Goal: Task Accomplishment & Management: Use online tool/utility

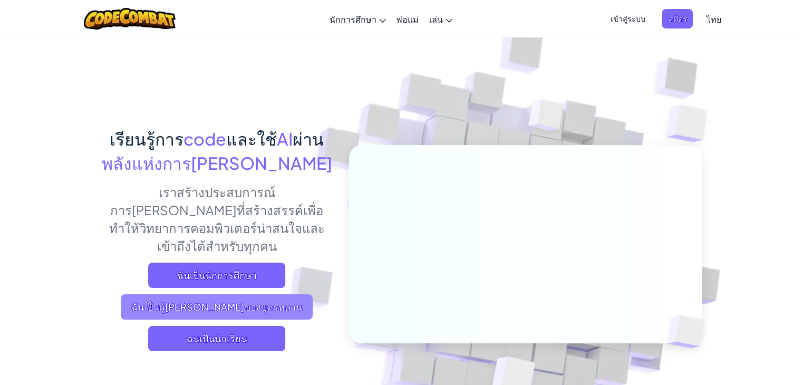
click at [255, 294] on span "ฉันเป็นผู้[PERSON_NAME]ของบุตรหลาน" at bounding box center [217, 306] width 192 height 25
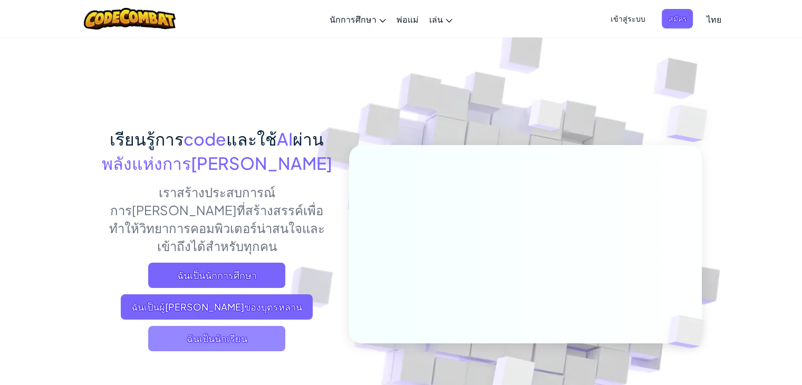
click at [249, 326] on span "ฉันเป็นนักเรียน" at bounding box center [216, 338] width 137 height 25
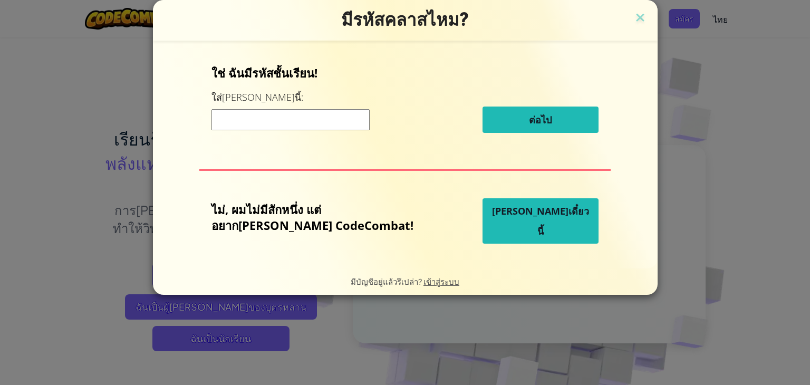
click at [552, 229] on button "[PERSON_NAME]เดี๋ยวนี้" at bounding box center [540, 220] width 116 height 45
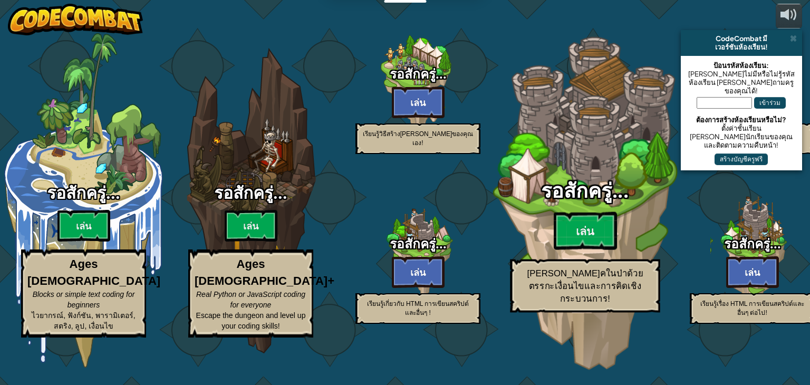
select select "th"
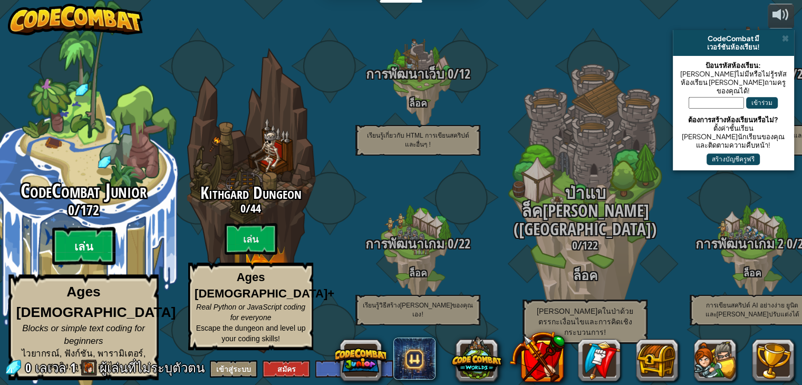
click at [78, 255] on btn "เล่น" at bounding box center [83, 246] width 63 height 38
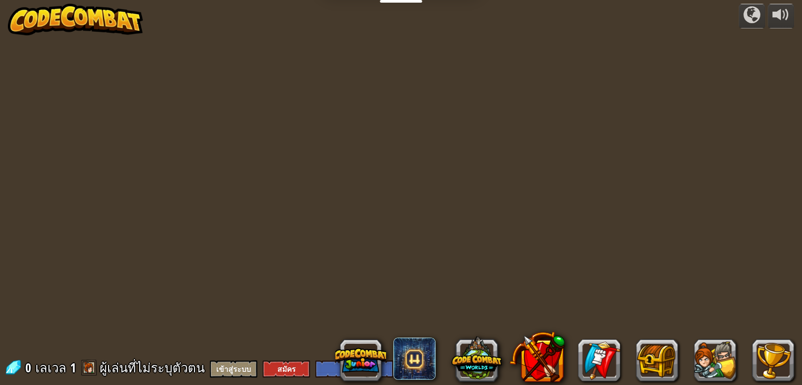
select select "th"
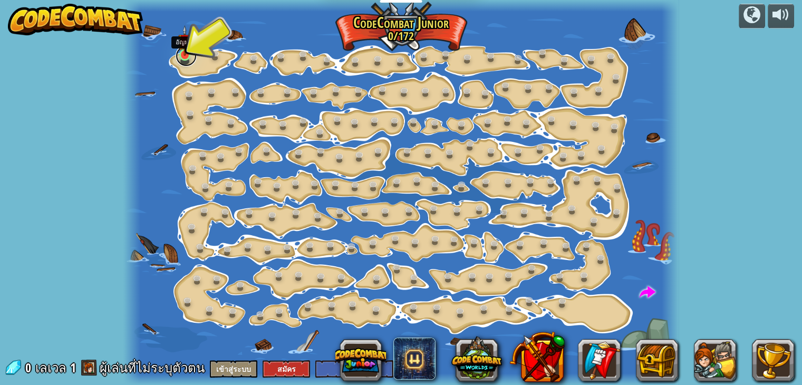
click at [185, 60] on link at bounding box center [186, 55] width 21 height 21
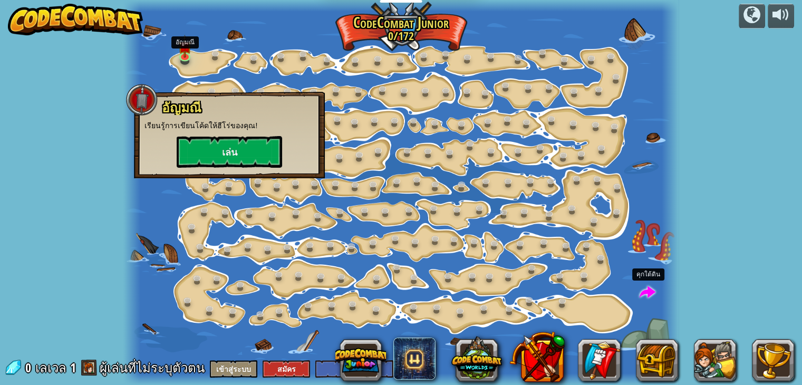
click at [647, 291] on span at bounding box center [647, 293] width 16 height 16
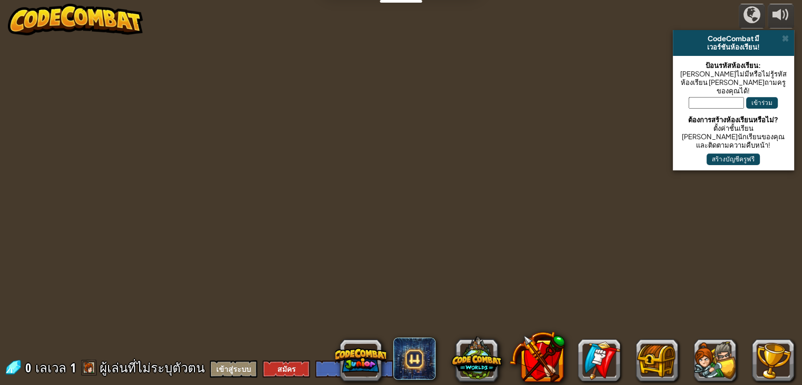
select select "th"
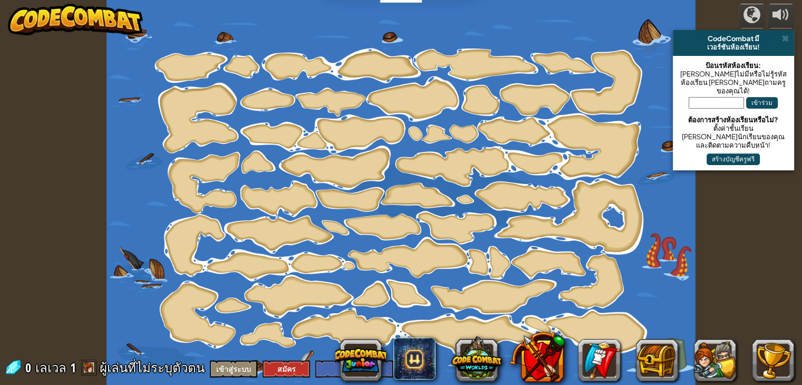
select select "th"
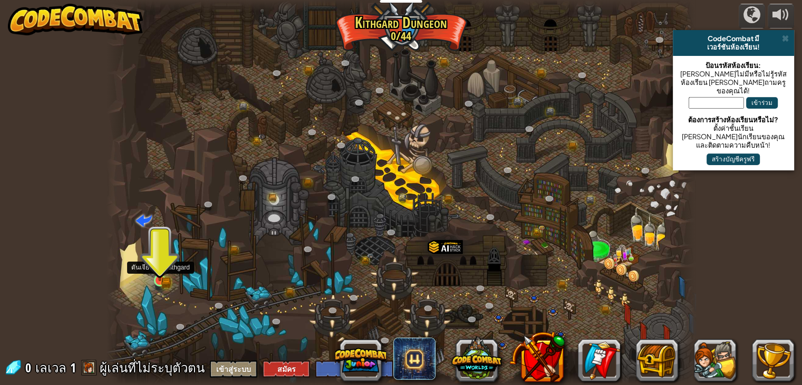
click at [160, 275] on img at bounding box center [159, 265] width 15 height 32
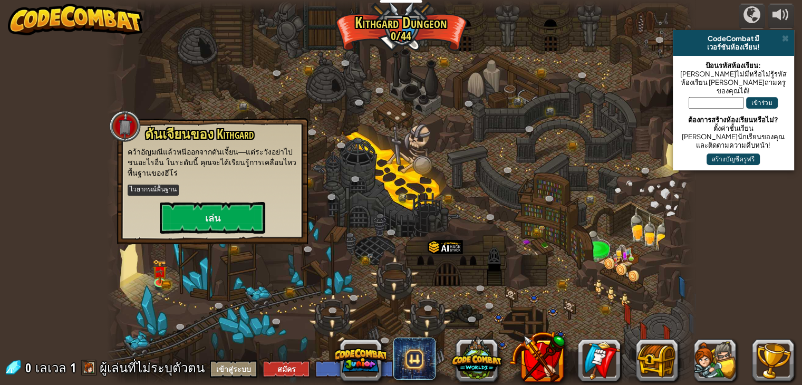
click at [386, 140] on div at bounding box center [400, 192] width 589 height 385
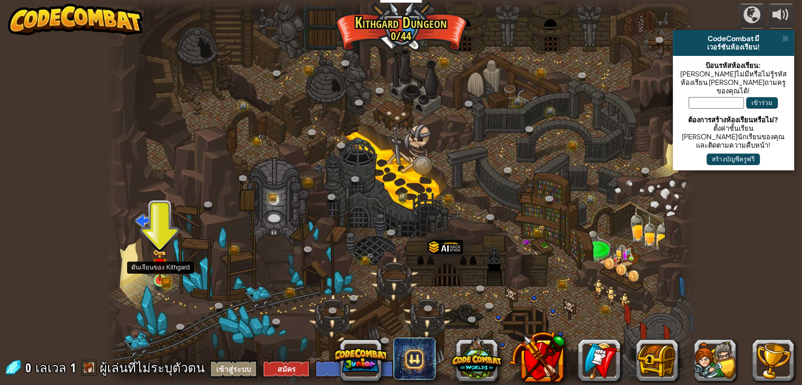
click at [156, 272] on img at bounding box center [159, 265] width 15 height 32
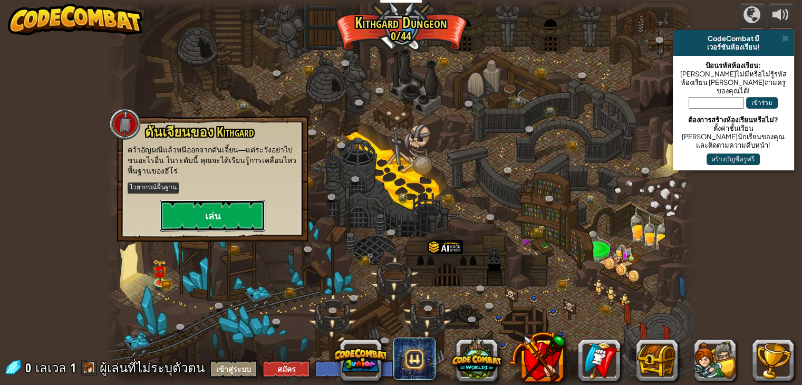
click at [206, 226] on button "เล่น" at bounding box center [212, 216] width 105 height 32
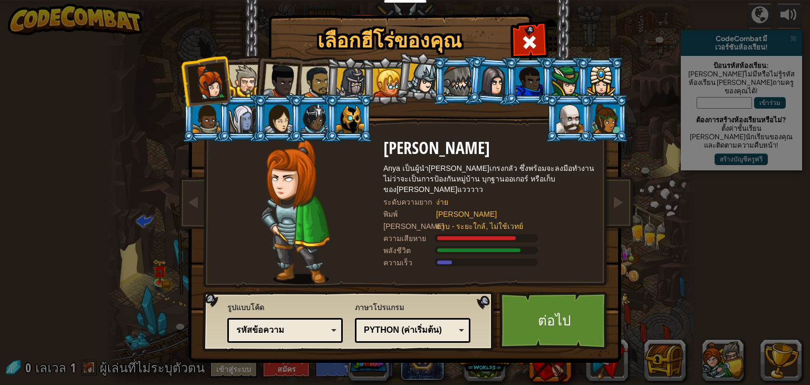
click at [241, 80] on div at bounding box center [245, 81] width 32 height 32
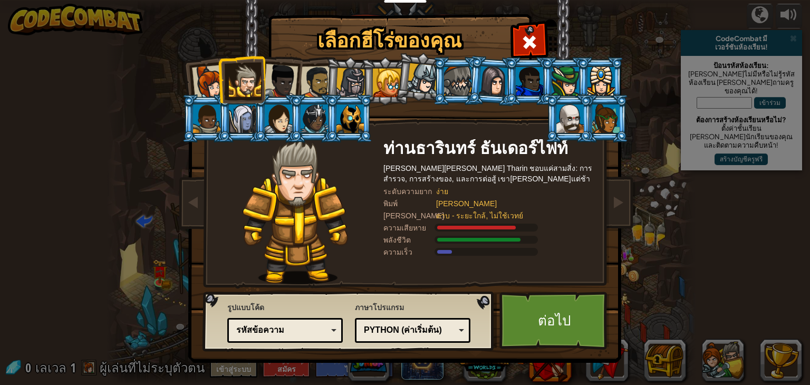
click at [270, 82] on div at bounding box center [280, 81] width 35 height 35
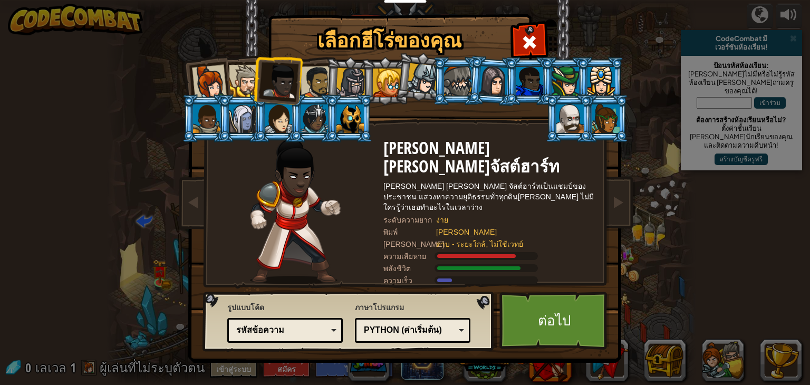
click at [315, 88] on div at bounding box center [316, 82] width 33 height 33
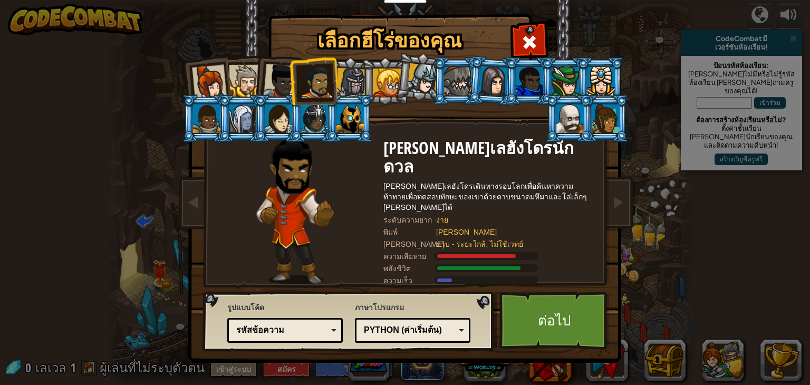
click at [338, 91] on div at bounding box center [351, 83] width 30 height 30
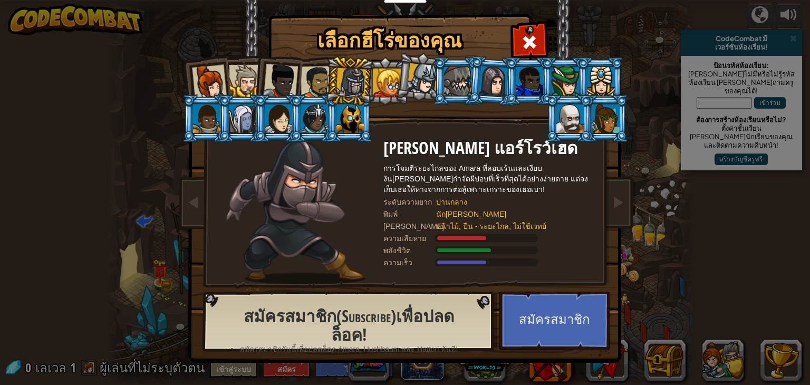
click at [386, 96] on div at bounding box center [387, 83] width 28 height 28
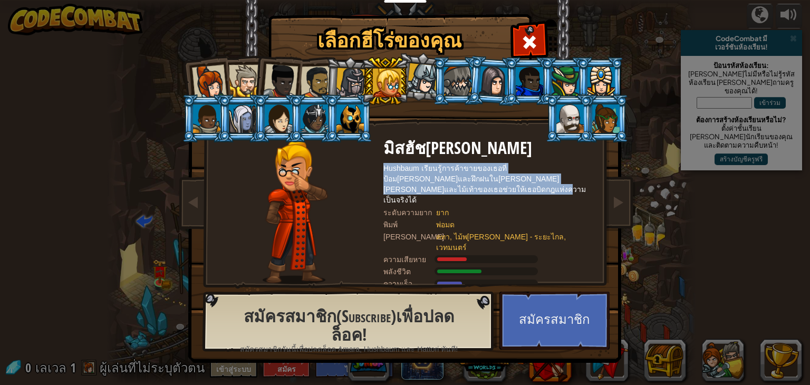
drag, startPoint x: 383, startPoint y: 165, endPoint x: 405, endPoint y: 192, distance: 34.8
click at [405, 192] on div "Hushbaum เรียนรู้การค้าขายของเธอที่ป้อม[PERSON_NAME]และฝึกฝนใน[PERSON_NAME][PER…" at bounding box center [488, 184] width 211 height 42
click at [407, 192] on div "Hushbaum เรียนรู้การค้าขายของเธอที่ป้อม[PERSON_NAME]และฝึกฝนใน[PERSON_NAME][PER…" at bounding box center [488, 184] width 211 height 42
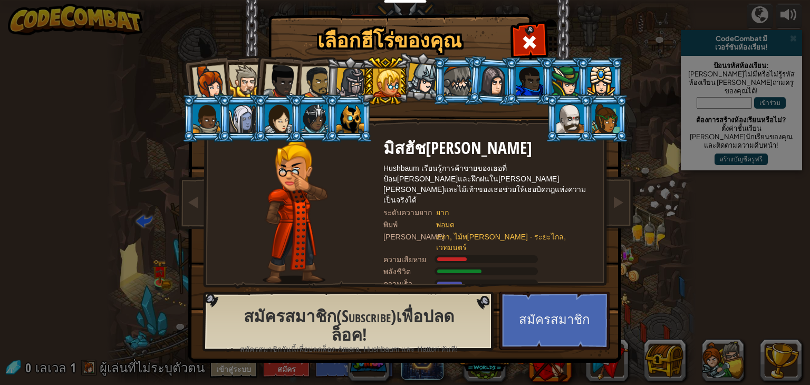
click at [448, 207] on div "มิสฮัช[PERSON_NAME] Hushbaum เรียนรู้การค้าขายของเธอที่ป้อม[PERSON_NAME]และฝึกฝ…" at bounding box center [488, 211] width 211 height 145
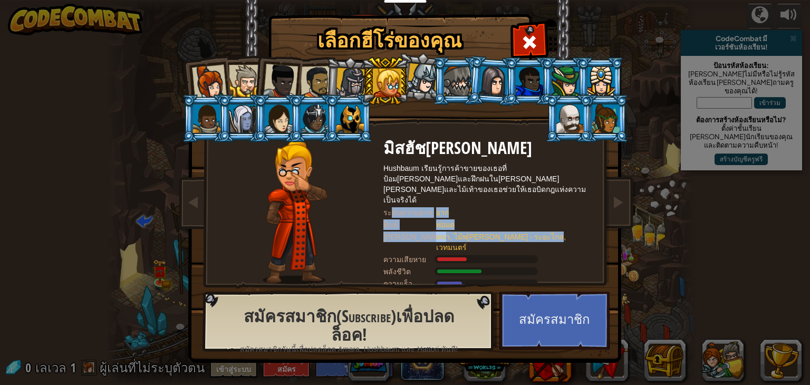
drag, startPoint x: 502, startPoint y: 225, endPoint x: 383, endPoint y: 188, distance: 124.7
click at [387, 196] on div "มิสฮัช[PERSON_NAME] Hushbaum เรียนรู้การค้าขายของเธอที่ป้อม[PERSON_NAME]และฝึกฝ…" at bounding box center [488, 211] width 211 height 145
drag, startPoint x: 381, startPoint y: 180, endPoint x: 379, endPoint y: 166, distance: 13.9
click at [381, 179] on div at bounding box center [295, 211] width 176 height 145
click at [377, 157] on div at bounding box center [295, 211] width 176 height 145
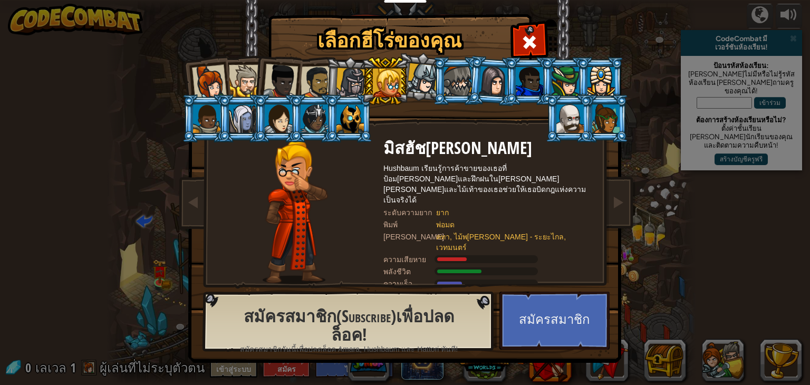
click at [388, 172] on div "Hushbaum เรียนรู้การค้าขายของเธอที่ป้อม[PERSON_NAME]และฝึกฝนใน[PERSON_NAME][PER…" at bounding box center [488, 184] width 211 height 42
click at [450, 88] on div at bounding box center [457, 81] width 27 height 28
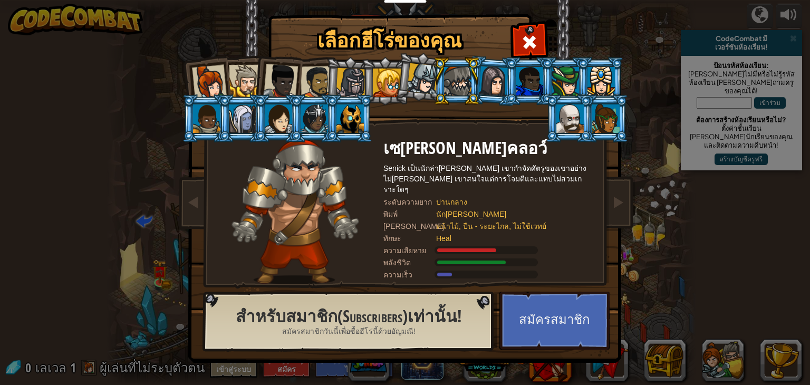
click at [603, 83] on div at bounding box center [600, 81] width 27 height 28
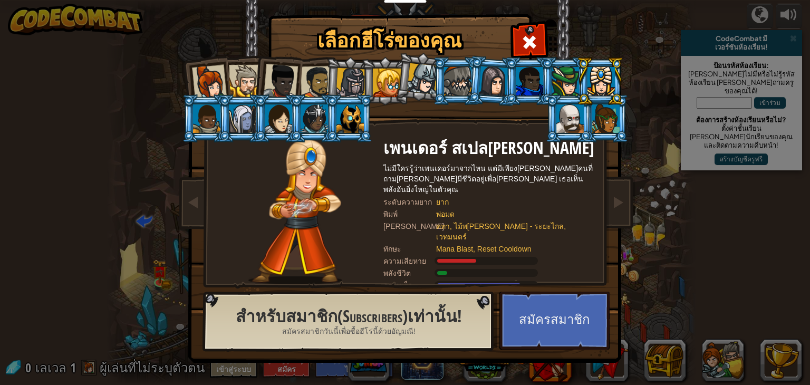
click at [609, 119] on div at bounding box center [605, 118] width 27 height 28
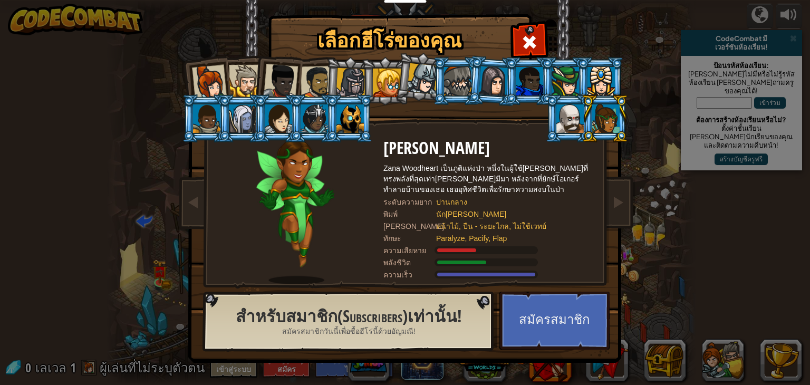
click at [575, 128] on div at bounding box center [569, 118] width 27 height 28
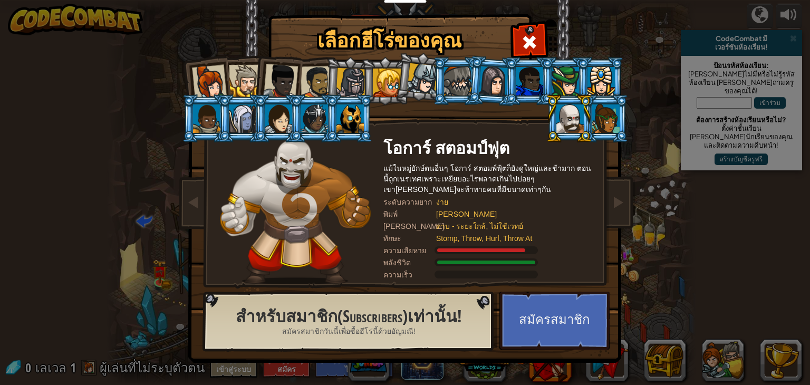
click at [215, 119] on div at bounding box center [206, 118] width 27 height 28
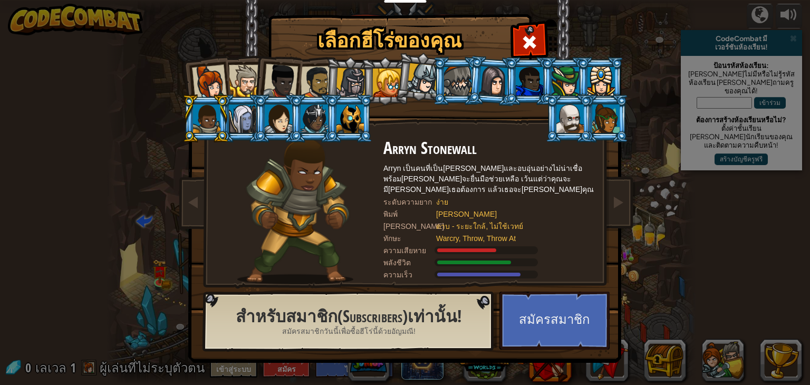
click at [245, 122] on div at bounding box center [242, 118] width 27 height 28
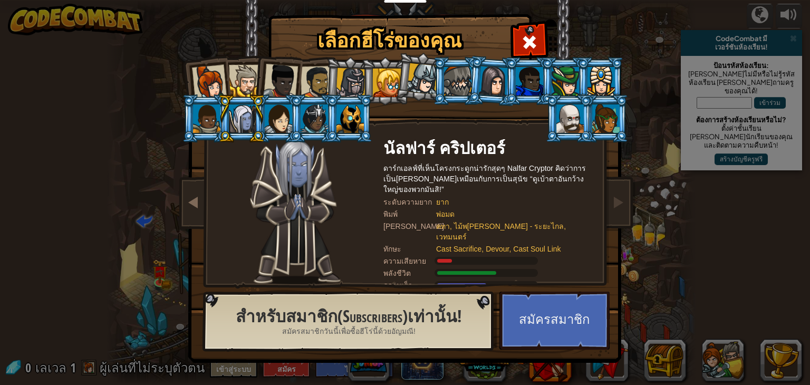
drag, startPoint x: 178, startPoint y: 205, endPoint x: 202, endPoint y: 207, distance: 24.3
click at [179, 205] on img at bounding box center [407, 173] width 456 height 377
click at [201, 209] on link at bounding box center [193, 203] width 21 height 44
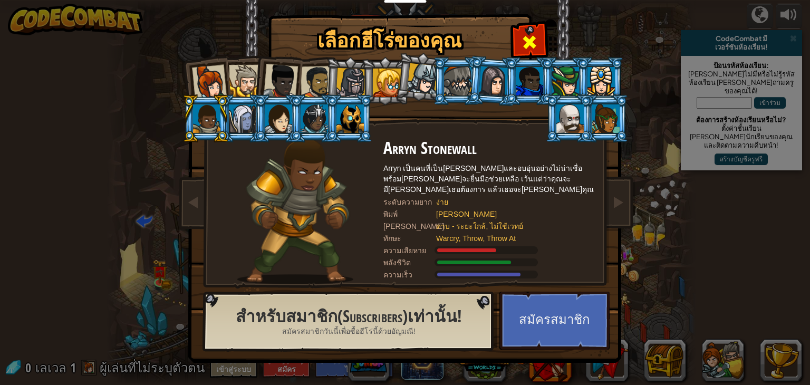
click at [529, 43] on span at bounding box center [529, 42] width 17 height 17
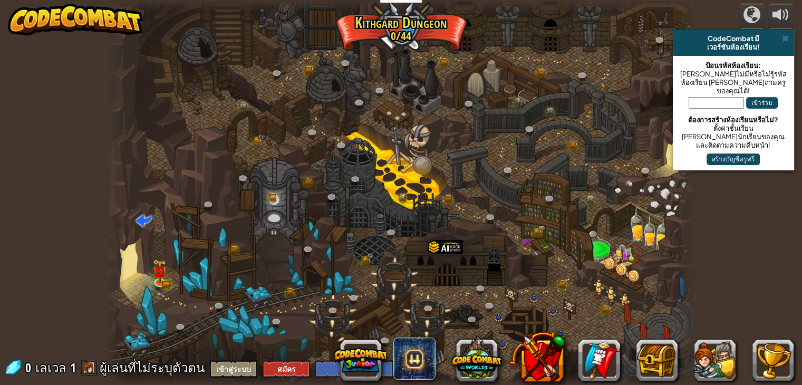
click at [139, 216] on span at bounding box center [144, 220] width 16 height 16
select select "th"
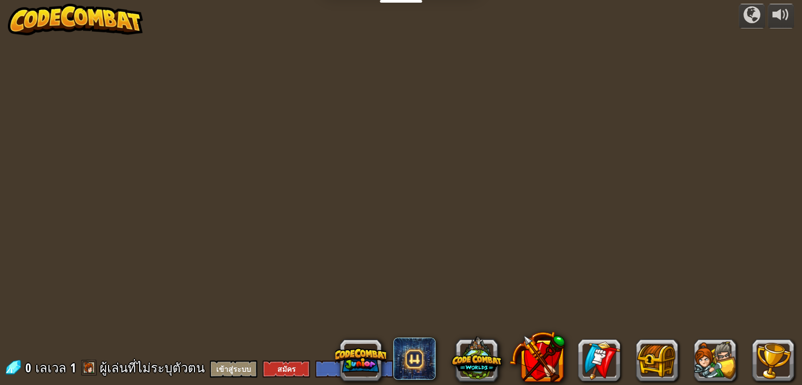
select select "th"
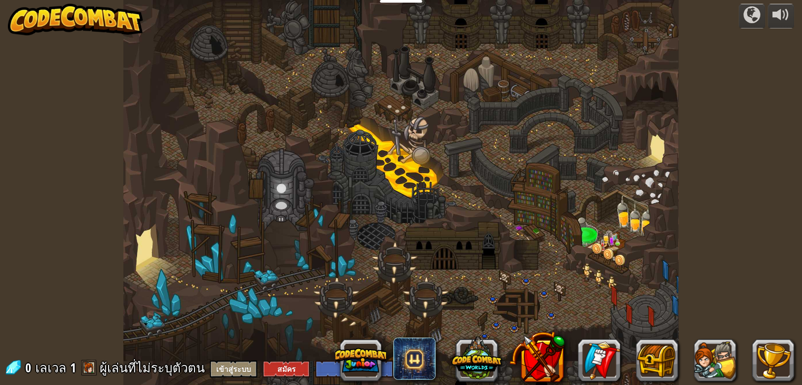
select select "th"
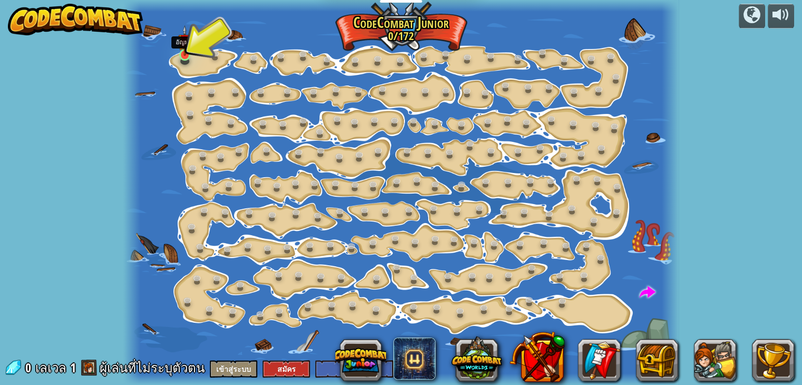
click at [183, 53] on img at bounding box center [185, 40] width 14 height 31
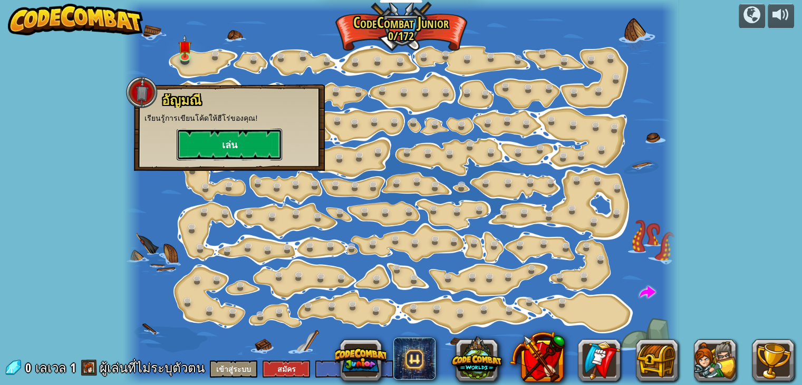
click at [230, 147] on button "เล่น" at bounding box center [229, 145] width 105 height 32
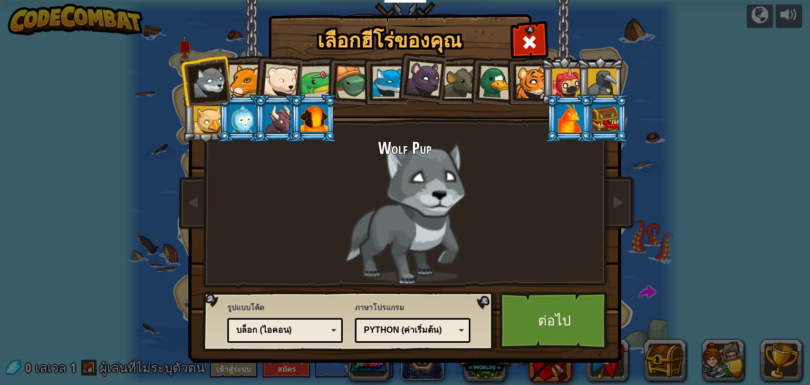
click at [244, 85] on div at bounding box center [245, 81] width 32 height 32
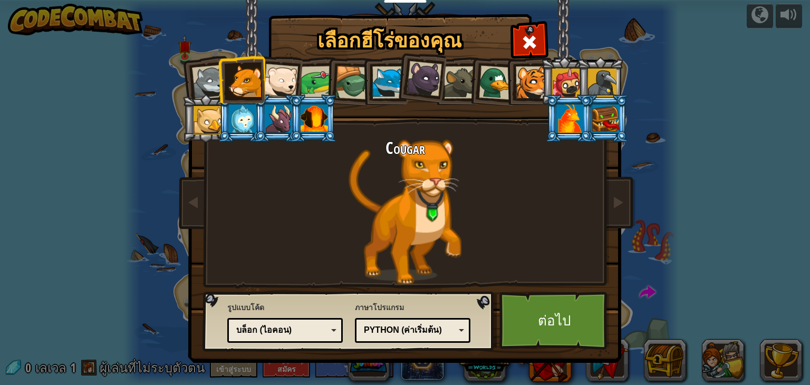
click at [293, 84] on div at bounding box center [280, 81] width 35 height 35
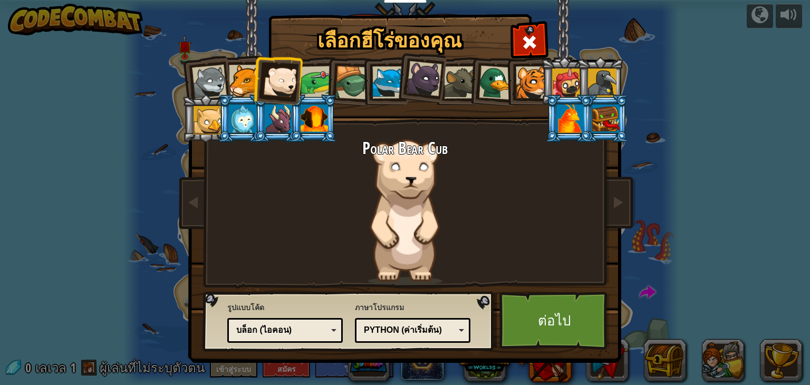
click at [316, 88] on div at bounding box center [316, 82] width 33 height 33
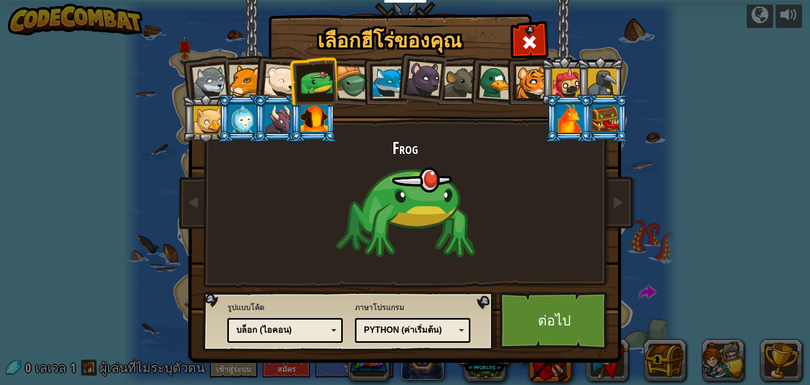
click at [572, 86] on div at bounding box center [566, 83] width 28 height 28
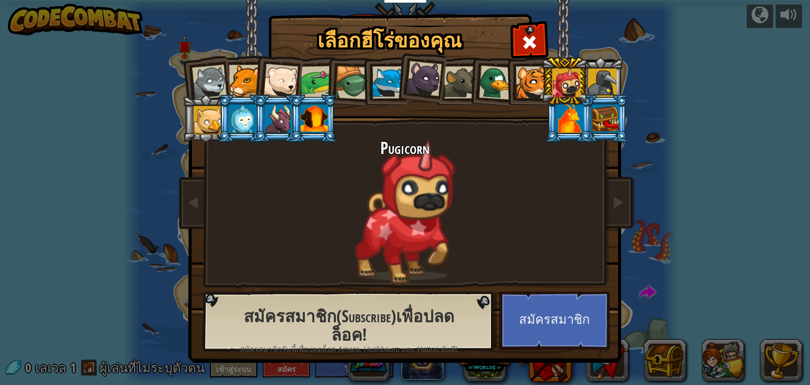
click at [571, 116] on div at bounding box center [569, 118] width 27 height 28
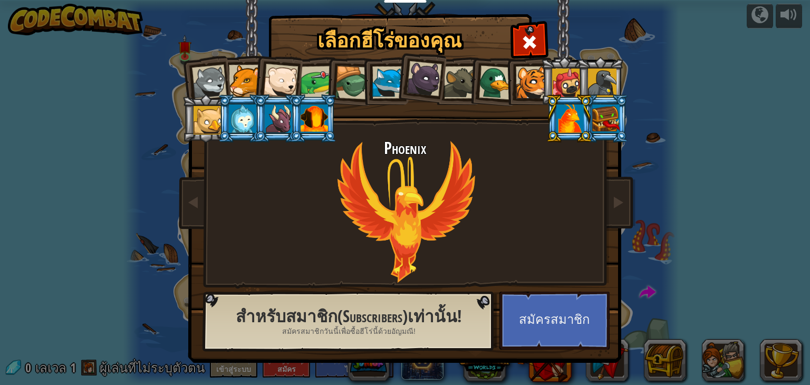
click at [319, 125] on div at bounding box center [313, 118] width 27 height 28
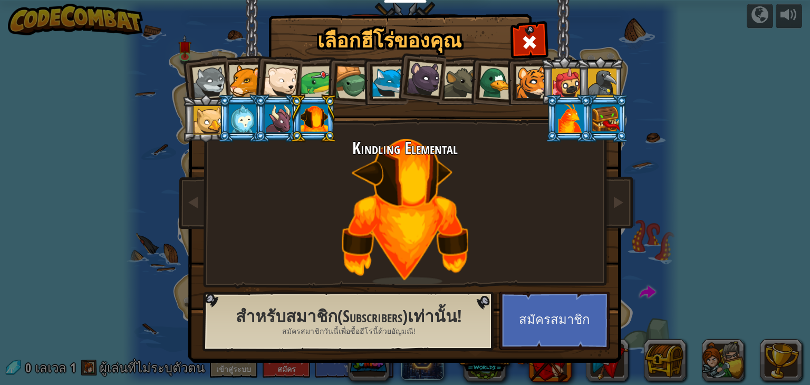
click at [415, 87] on div at bounding box center [423, 78] width 35 height 35
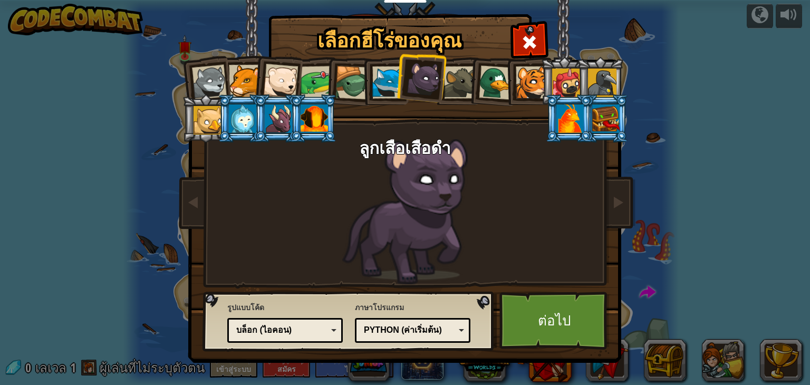
click at [455, 84] on div at bounding box center [460, 82] width 32 height 32
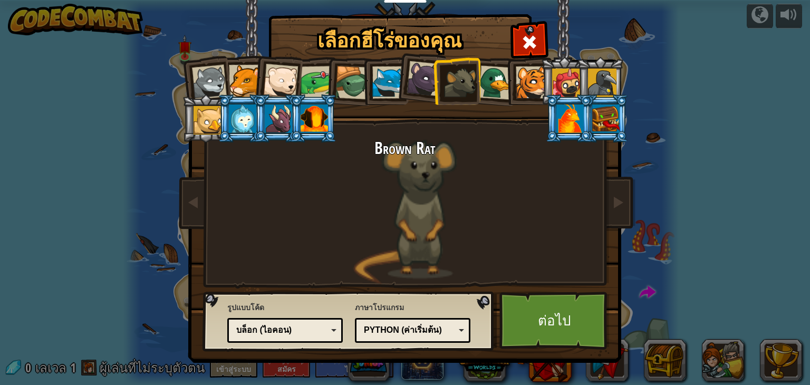
click at [530, 91] on div at bounding box center [531, 82] width 32 height 32
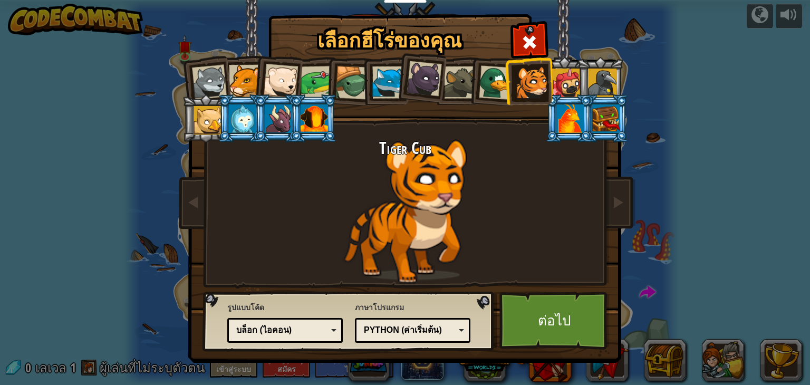
click at [575, 89] on div at bounding box center [566, 83] width 28 height 28
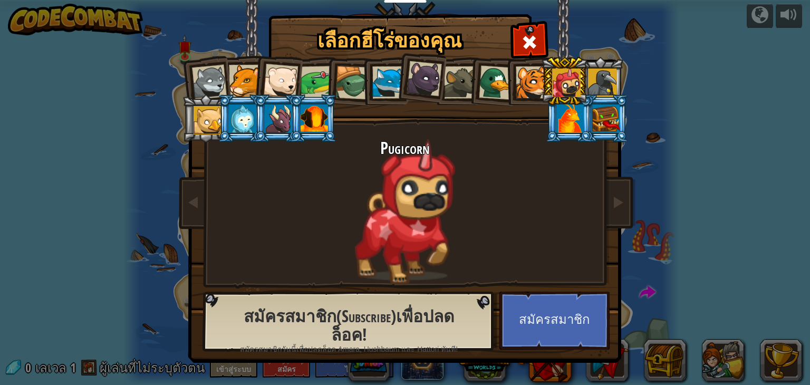
click at [594, 79] on div at bounding box center [602, 83] width 28 height 28
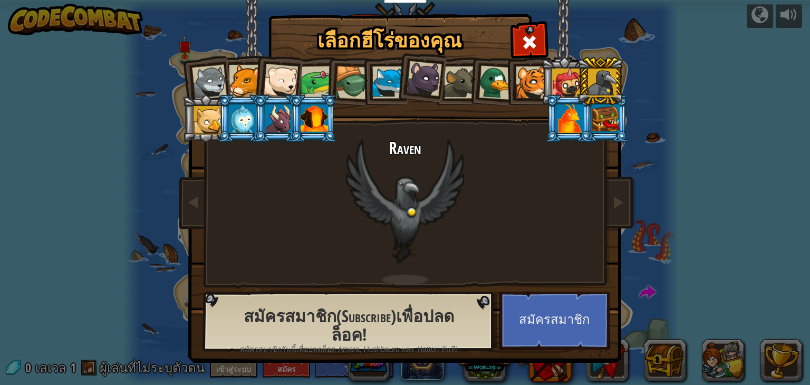
click at [529, 85] on div at bounding box center [531, 82] width 32 height 32
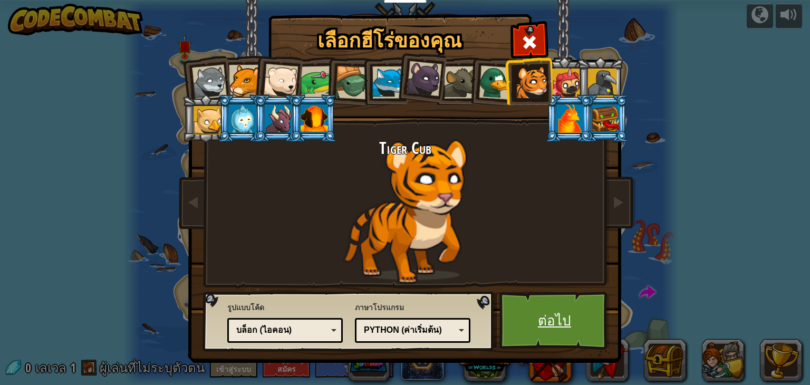
click at [530, 323] on link "ต่อไป" at bounding box center [554, 320] width 110 height 58
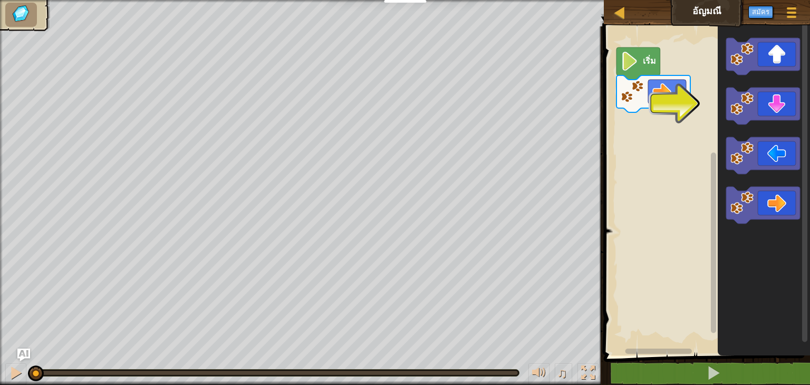
click at [645, 57] on text "เริ่ม" at bounding box center [648, 61] width 13 height 12
click at [642, 71] on icon "พื้นที่ทำงาน Blockly" at bounding box center [638, 63] width 44 height 32
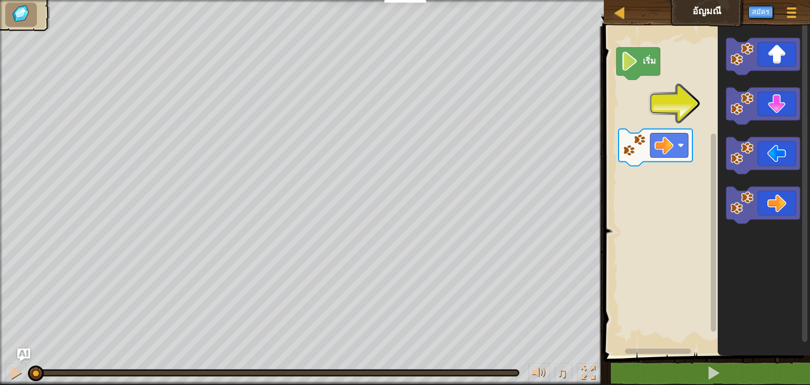
click at [704, 97] on div "เริ่ม" at bounding box center [704, 188] width 209 height 334
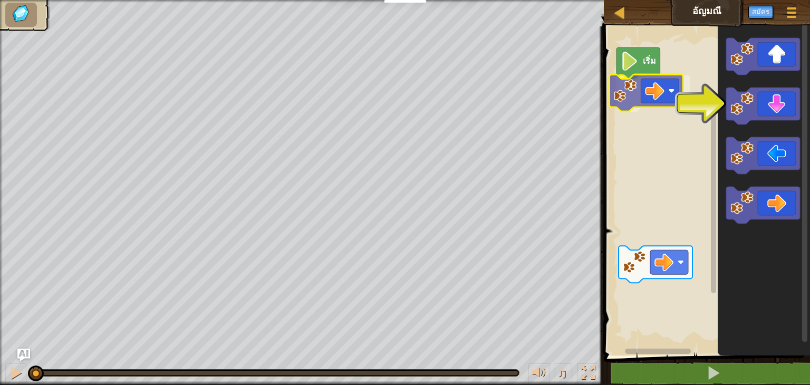
click at [648, 89] on div "เริ่ม" at bounding box center [704, 188] width 209 height 334
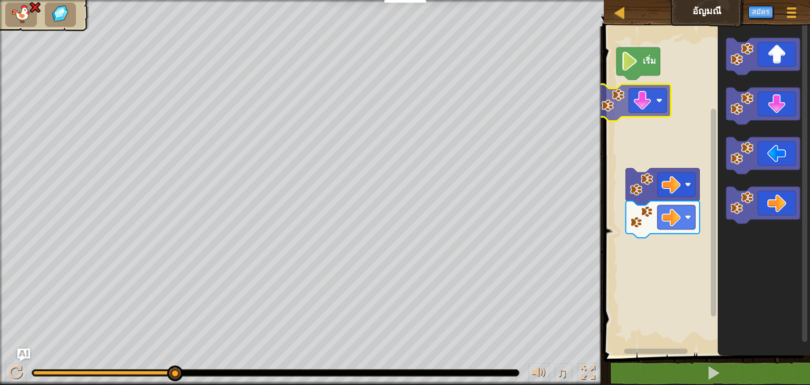
click at [627, 104] on div "เริ่ม" at bounding box center [704, 188] width 209 height 334
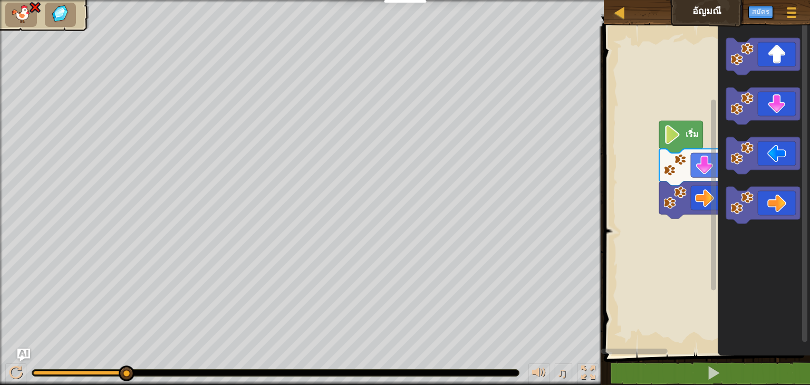
click at [783, 251] on div "เริ่ม" at bounding box center [704, 188] width 209 height 334
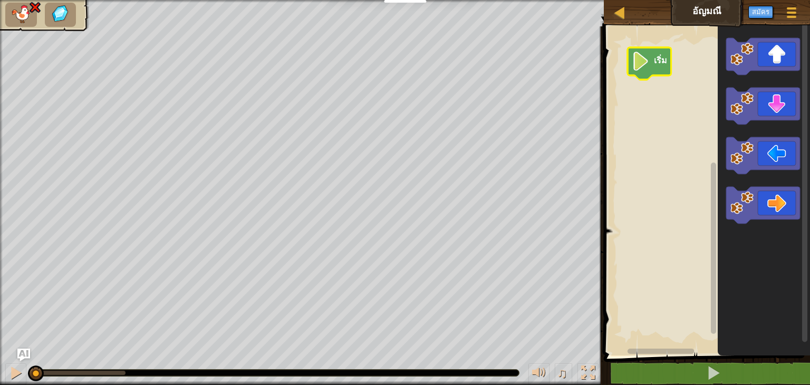
drag, startPoint x: 124, startPoint y: 373, endPoint x: 0, endPoint y: 382, distance: 124.7
click at [0, 382] on div "♫" at bounding box center [301, 370] width 603 height 32
drag, startPoint x: 41, startPoint y: 376, endPoint x: 109, endPoint y: 359, distance: 70.2
click at [109, 359] on div "♫" at bounding box center [301, 370] width 603 height 32
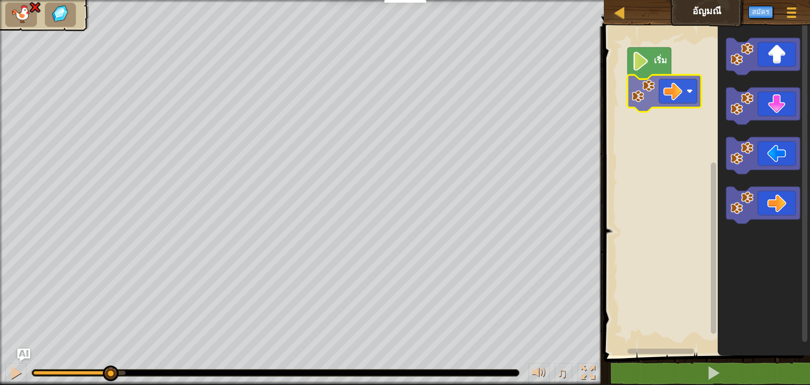
click at [654, 90] on div "เริ่ม" at bounding box center [704, 188] width 209 height 334
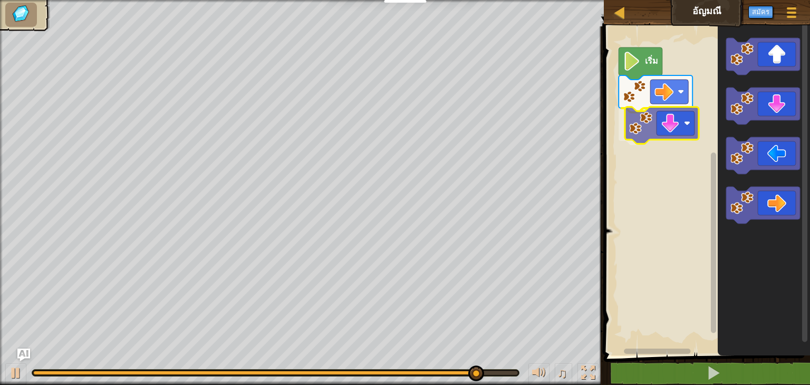
click at [661, 110] on div "เริ่ม" at bounding box center [704, 188] width 209 height 334
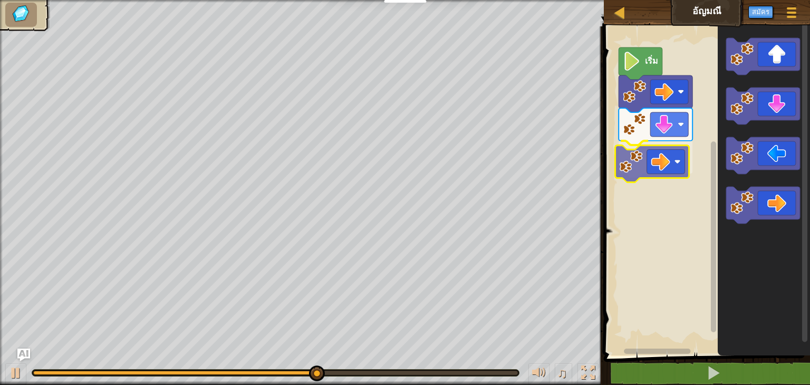
click at [655, 173] on div "เริ่ม" at bounding box center [704, 188] width 209 height 334
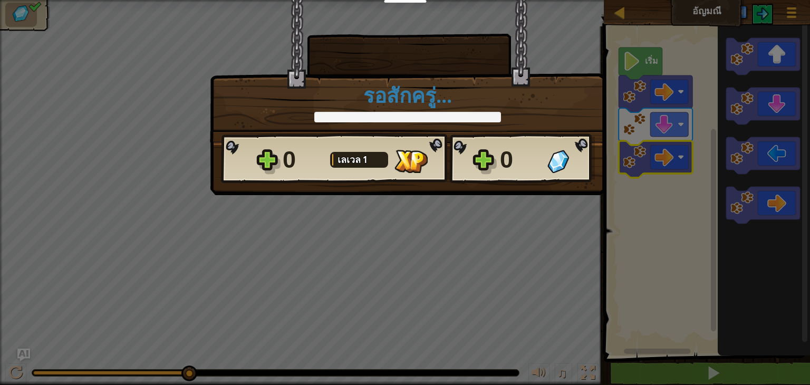
click at [374, 164] on div at bounding box center [359, 160] width 58 height 16
drag, startPoint x: 372, startPoint y: 163, endPoint x: 395, endPoint y: 119, distance: 49.5
click at [395, 119] on div "× ด่านนี้สนุกแค่ไหน? รอสักครู่... Reticulating Splines... รอสักครู่... 0 [PERSO…" at bounding box center [407, 70] width 395 height 143
click at [395, 119] on div at bounding box center [407, 117] width 187 height 11
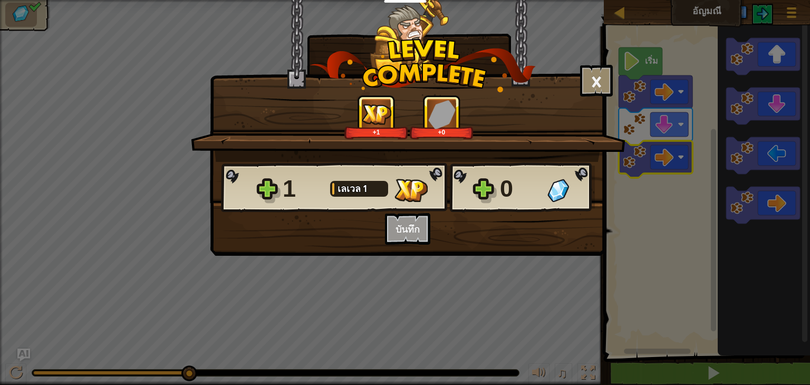
click at [411, 226] on div "1 [PERSON_NAME] 1 0 อยากบันทึกโค้ดของคุณเหรอ? สร้างบัญชีฟรีเลย! สมัครสมาชิกเพื่…" at bounding box center [407, 203] width 394 height 83
click at [606, 91] on button "×" at bounding box center [596, 81] width 33 height 32
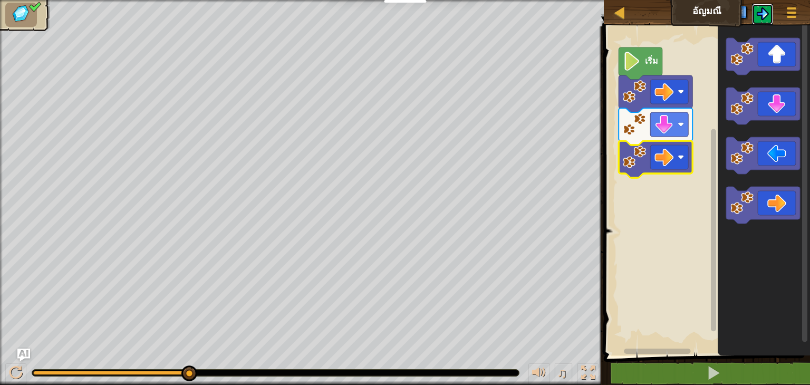
click at [764, 13] on img at bounding box center [762, 13] width 13 height 13
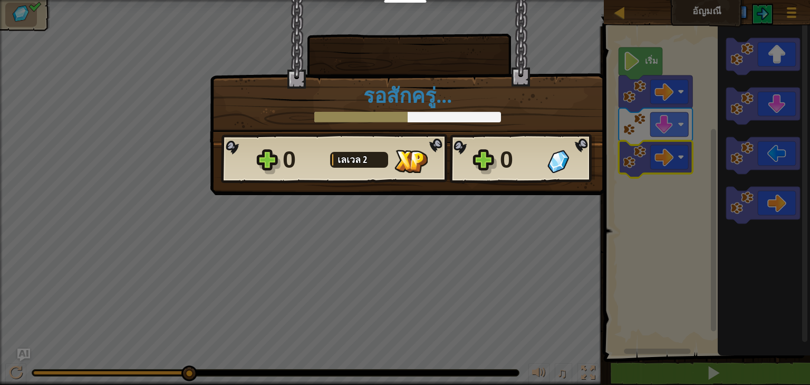
click at [465, 190] on div "× ด่านนี้สนุกแค่ไหน? รอสักครู่... Reticulating Splines... รอสักครู่... 0 [PERSO…" at bounding box center [407, 97] width 395 height 195
click at [424, 227] on div "× ด่านนี้สนุกแค่ไหน? รอสักครู่... Reticulating Splines... รอสักครู่... 0 [PERSO…" at bounding box center [405, 192] width 810 height 385
click at [514, 224] on div "× ด่านนี้สนุกแค่ไหน? รอสักครู่... Reticulating Splines... รอสักครู่... 0 [PERSO…" at bounding box center [405, 192] width 810 height 385
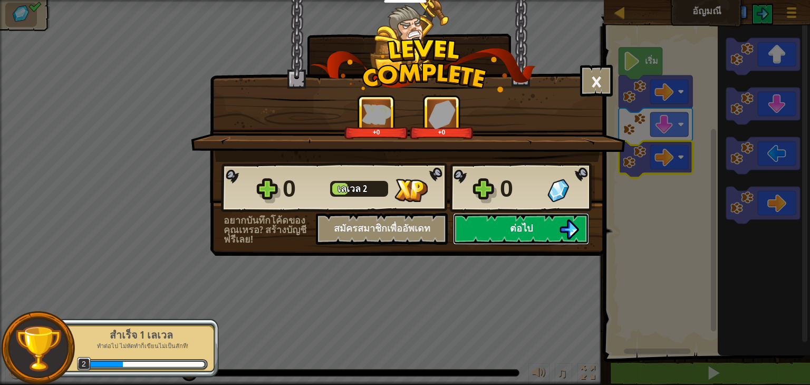
click at [505, 237] on button "ต่อไป" at bounding box center [521, 229] width 136 height 32
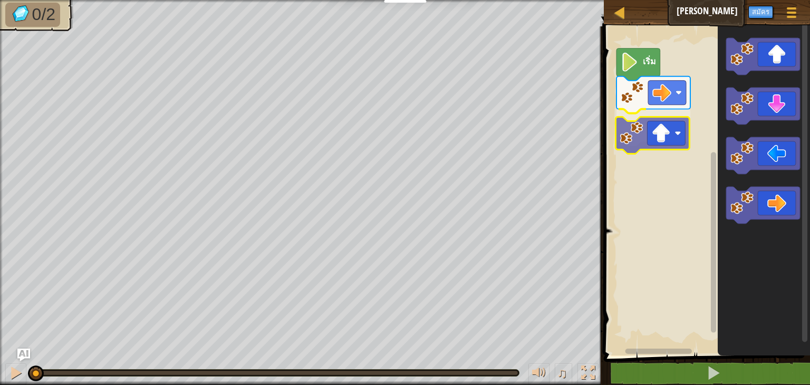
click at [654, 133] on div "เริ่ม" at bounding box center [704, 188] width 209 height 334
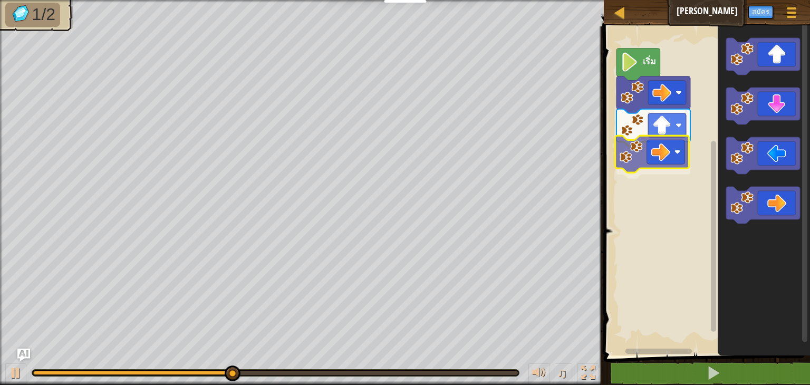
click at [643, 148] on div "เริ่ม" at bounding box center [704, 188] width 209 height 334
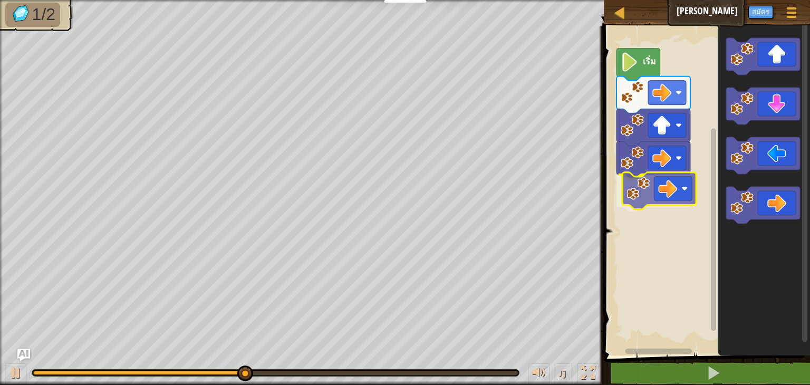
click at [649, 200] on div "เริ่ม" at bounding box center [704, 188] width 209 height 334
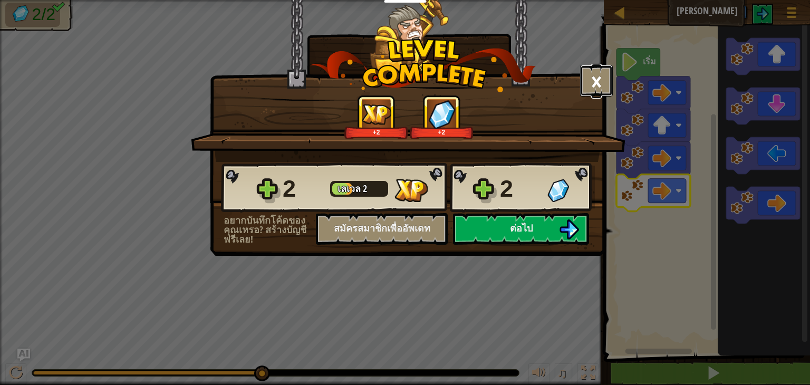
click at [594, 84] on button "×" at bounding box center [596, 81] width 33 height 32
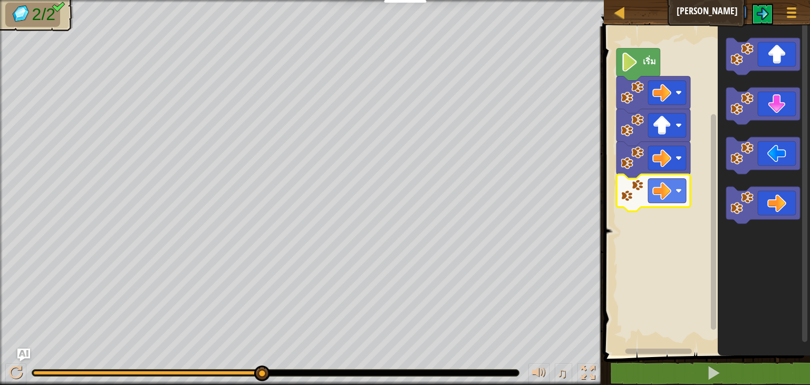
click at [664, 236] on rect "พื้นที่ทำงาน Blockly" at bounding box center [704, 188] width 209 height 334
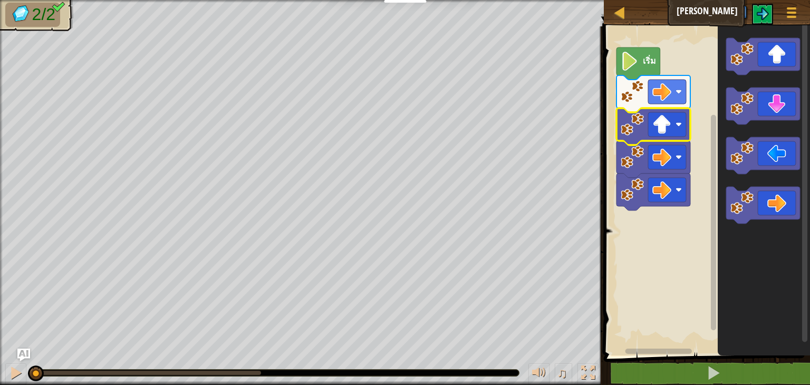
click at [700, 107] on rect "พื้นที่ทำงาน Blockly" at bounding box center [704, 188] width 209 height 334
click at [761, 16] on img at bounding box center [762, 13] width 13 height 13
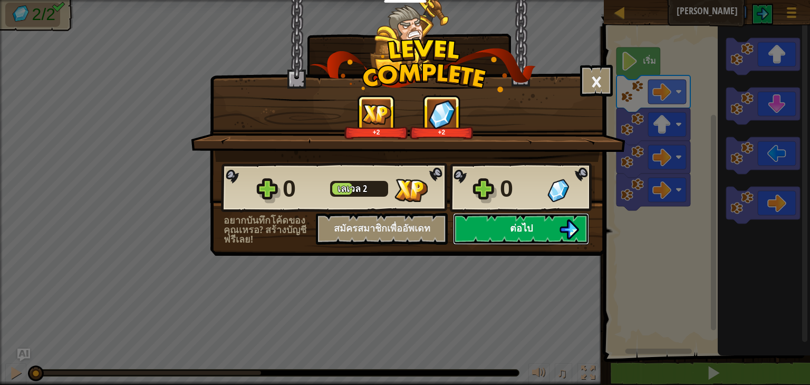
click at [531, 225] on span "ต่อไป" at bounding box center [521, 227] width 23 height 13
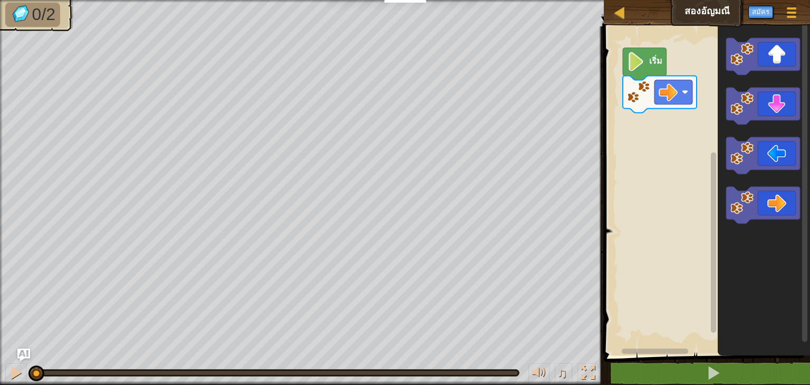
click at [709, 139] on div "เริ่ม" at bounding box center [704, 188] width 209 height 334
click at [636, 124] on div "เริ่ม" at bounding box center [704, 188] width 209 height 334
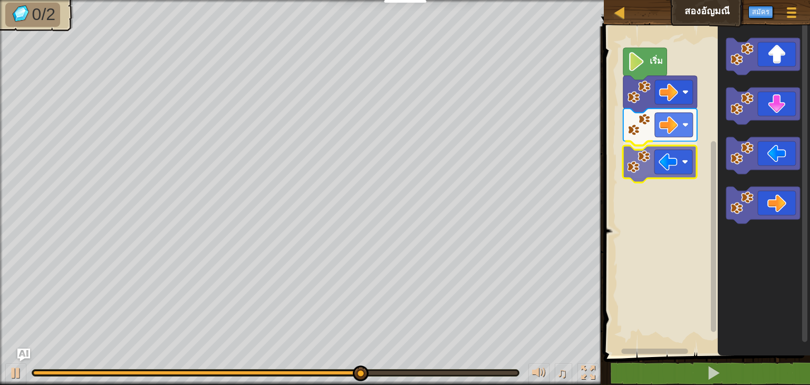
click at [661, 172] on div "เริ่ม" at bounding box center [704, 188] width 209 height 334
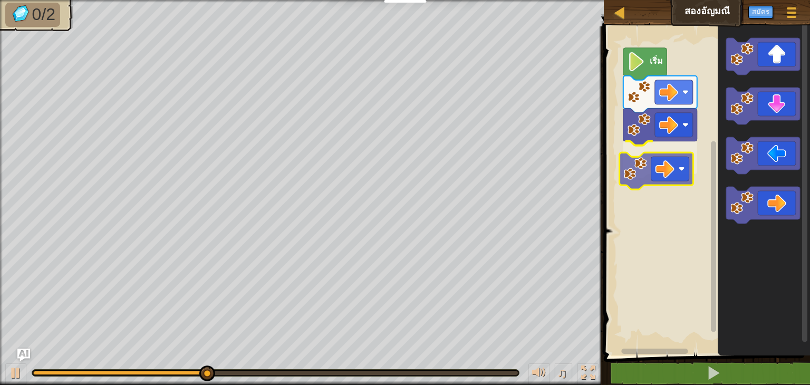
click at [662, 163] on div "เริ่ม" at bounding box center [704, 188] width 209 height 334
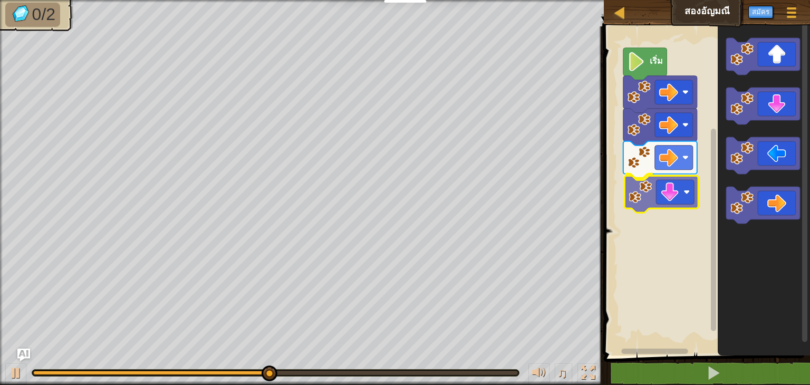
click at [674, 197] on div "เริ่ม" at bounding box center [704, 188] width 209 height 334
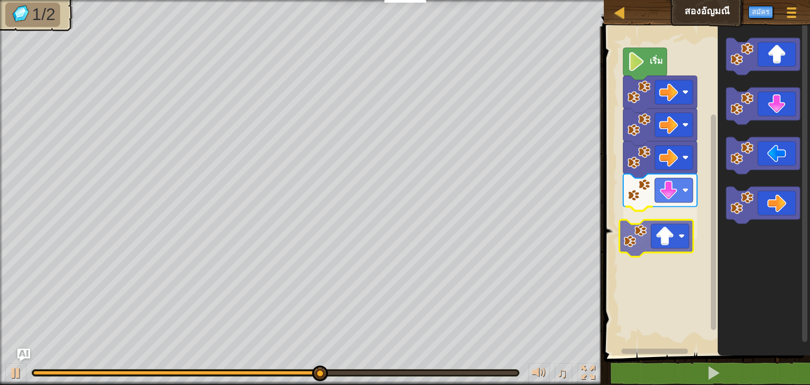
click at [664, 250] on div "เริ่ม" at bounding box center [704, 188] width 209 height 334
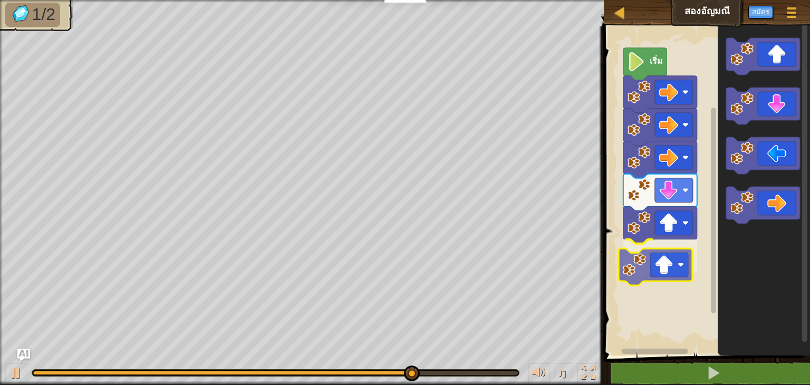
click at [660, 276] on div "เริ่ม" at bounding box center [704, 188] width 209 height 334
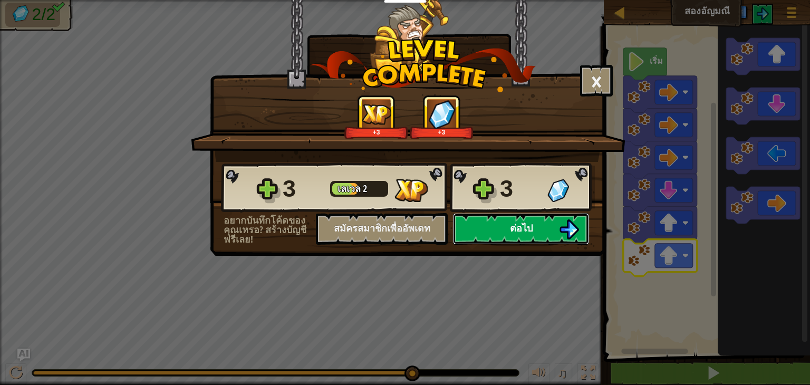
click at [554, 239] on button "ต่อไป" at bounding box center [521, 229] width 136 height 32
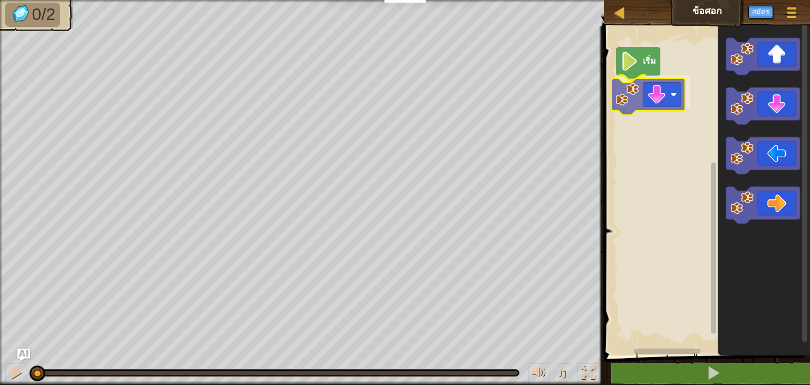
click at [651, 85] on div "เริ่ม" at bounding box center [704, 188] width 209 height 334
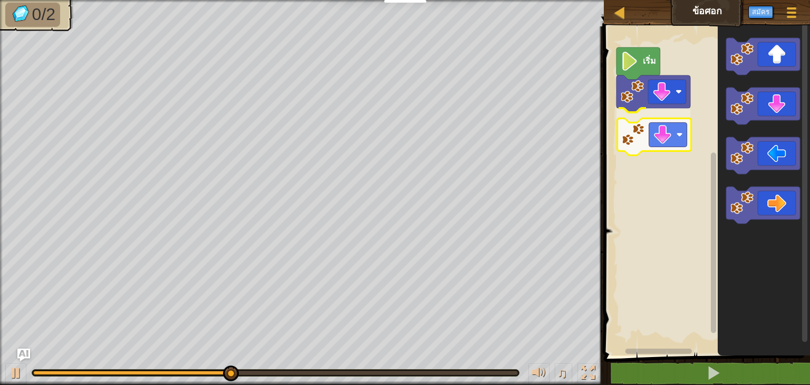
click at [660, 146] on div "เริ่ม" at bounding box center [704, 188] width 209 height 334
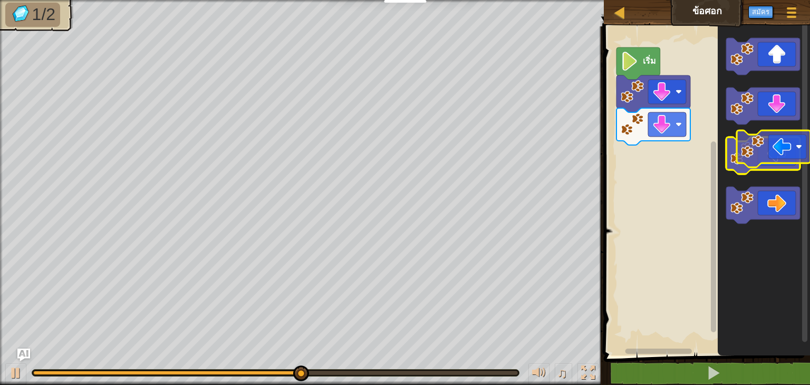
click at [792, 161] on icon "พื้นที่ทำงาน Blockly" at bounding box center [763, 155] width 74 height 37
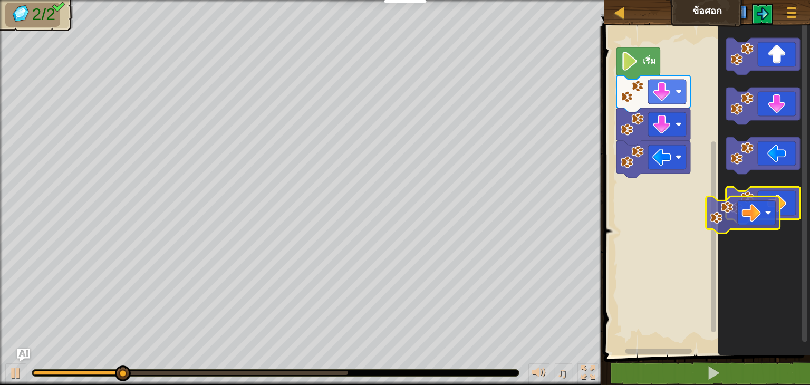
click at [756, 222] on g "พื้นที่ทำงาน Blockly" at bounding box center [763, 131] width 74 height 186
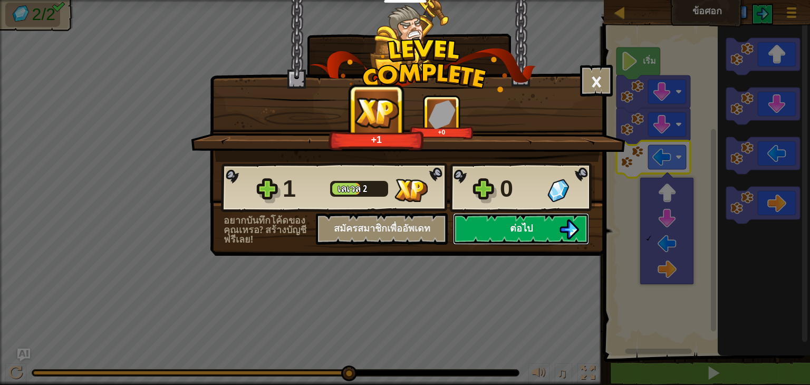
click at [544, 235] on button "ต่อไป" at bounding box center [521, 229] width 136 height 32
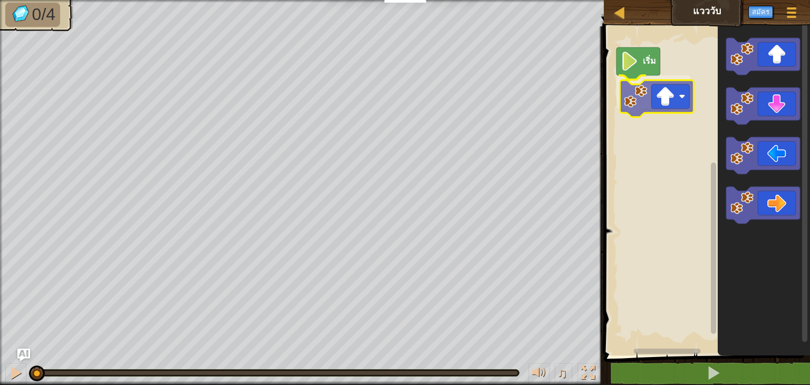
click at [661, 100] on div "เริ่ม" at bounding box center [704, 188] width 209 height 334
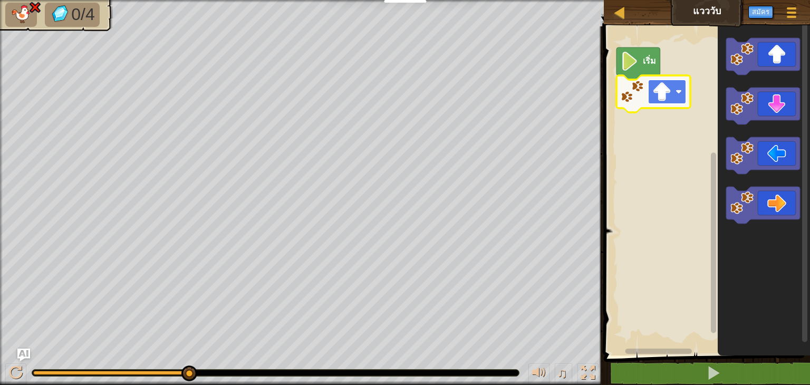
click at [671, 97] on rect "พื้นที่ทำงาน Blockly" at bounding box center [667, 92] width 38 height 24
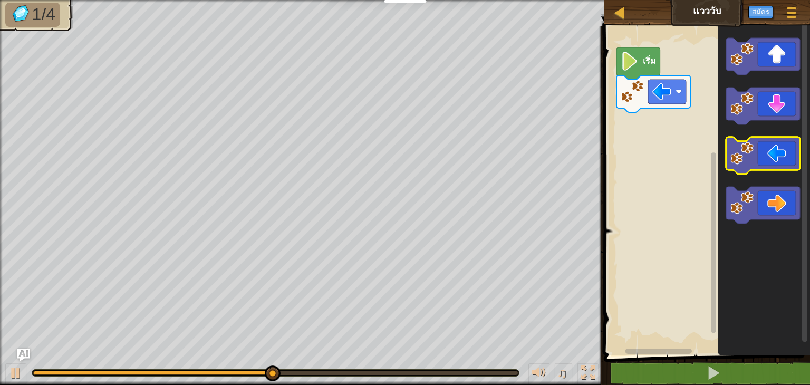
click at [780, 150] on icon "พื้นที่ทำงาน Blockly" at bounding box center [763, 155] width 74 height 37
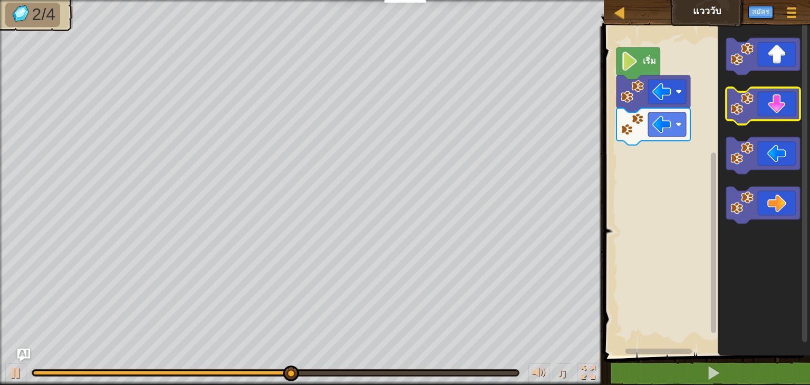
click at [786, 100] on icon "พื้นที่ทำงาน Blockly" at bounding box center [763, 105] width 74 height 37
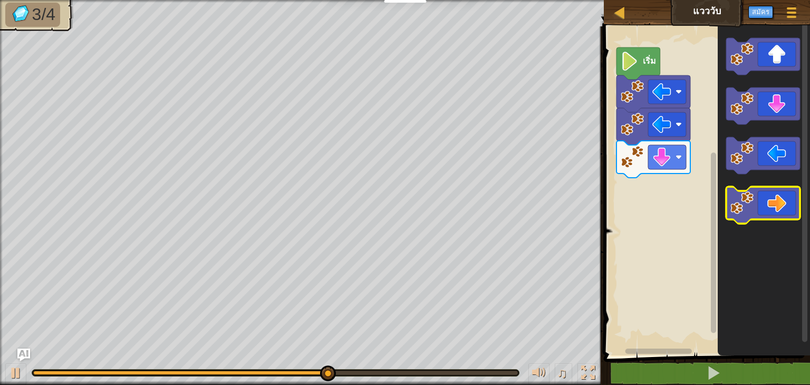
click at [778, 203] on icon "พื้นที่ทำงาน Blockly" at bounding box center [763, 205] width 74 height 37
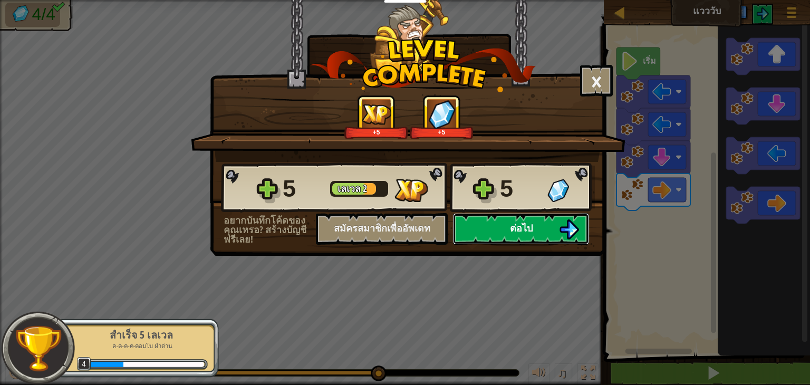
click at [551, 231] on button "ต่อไป" at bounding box center [521, 229] width 136 height 32
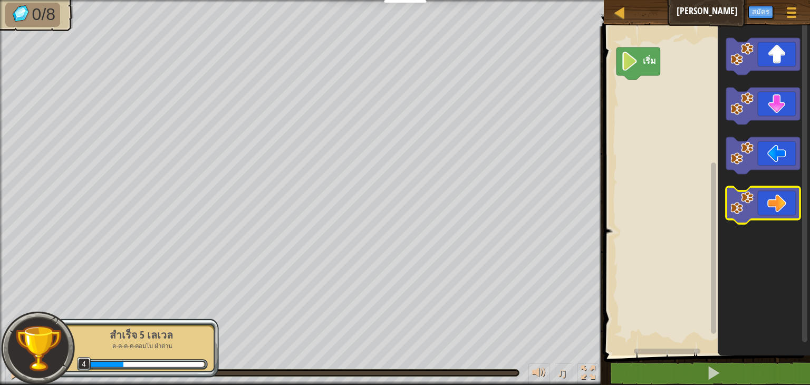
click at [761, 198] on icon "พื้นที่ทำงาน Blockly" at bounding box center [763, 205] width 74 height 37
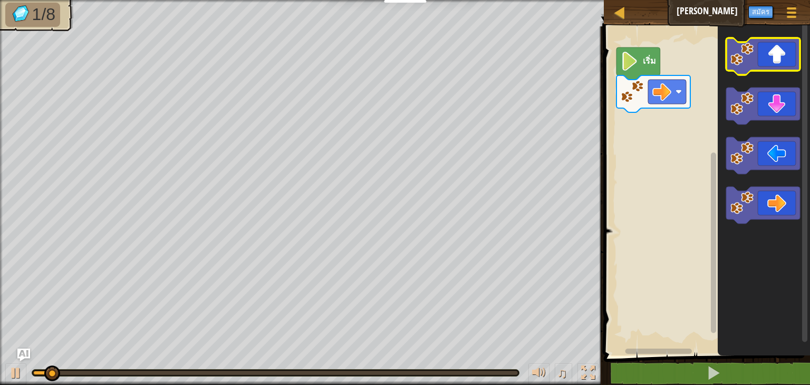
click at [763, 49] on icon "พื้นที่ทำงาน Blockly" at bounding box center [763, 56] width 74 height 37
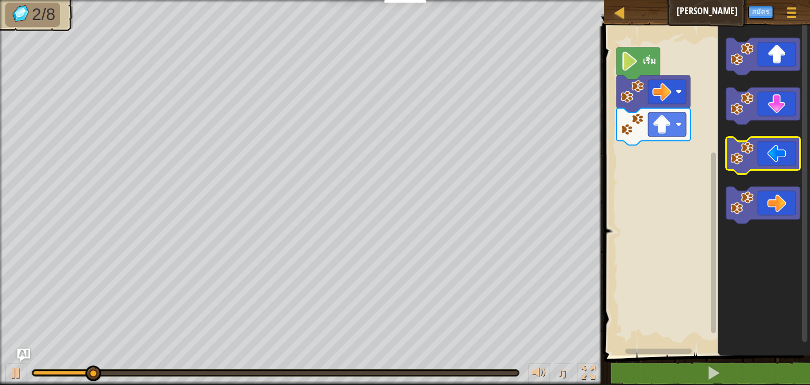
click at [757, 145] on icon "พื้นที่ทำงาน Blockly" at bounding box center [763, 155] width 74 height 37
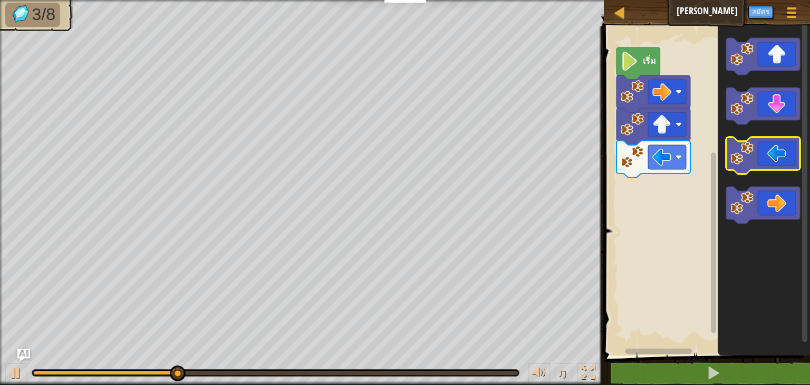
click at [782, 167] on icon "พื้นที่ทำงาน Blockly" at bounding box center [763, 155] width 74 height 37
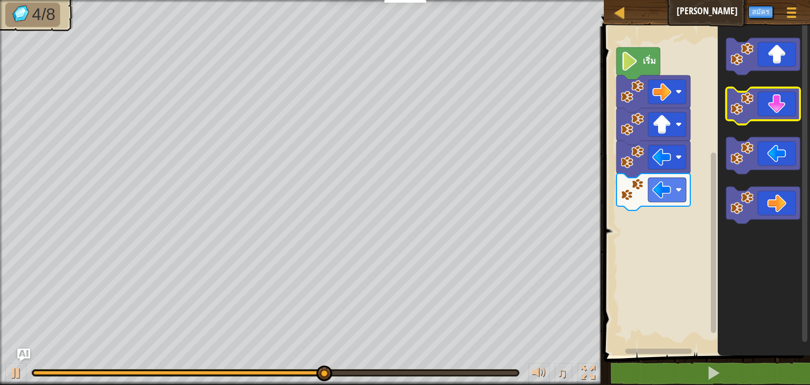
click at [787, 108] on icon "พื้นที่ทำงาน Blockly" at bounding box center [763, 105] width 74 height 37
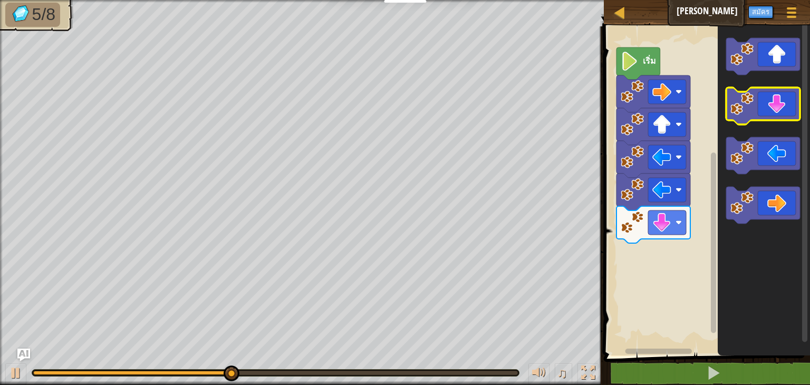
click at [787, 108] on icon "พื้นที่ทำงาน Blockly" at bounding box center [763, 105] width 74 height 37
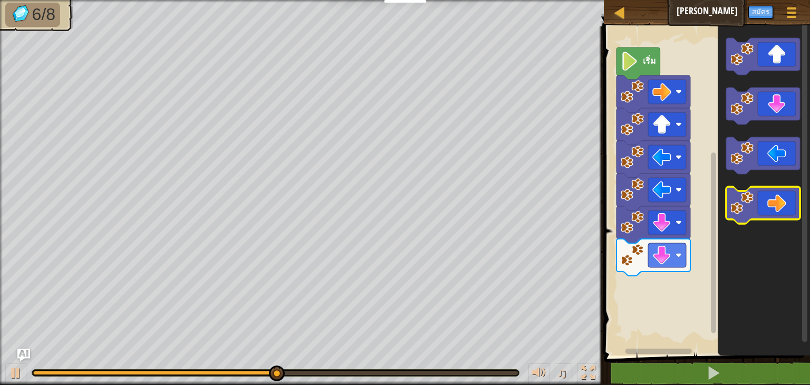
click at [772, 190] on icon "พื้นที่ทำงาน Blockly" at bounding box center [763, 205] width 74 height 37
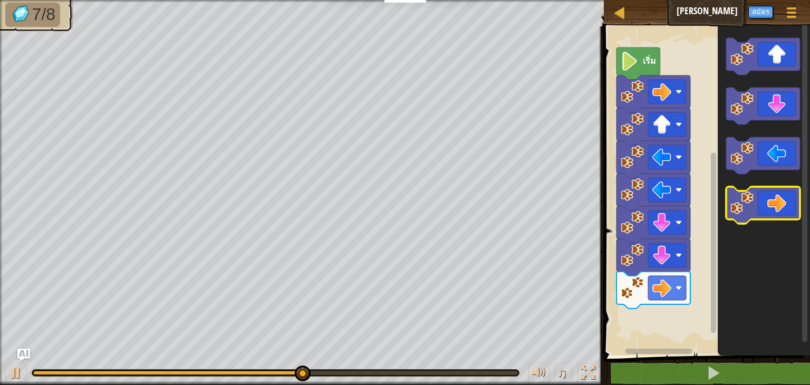
click at [772, 190] on icon "พื้นที่ทำงาน Blockly" at bounding box center [763, 205] width 74 height 37
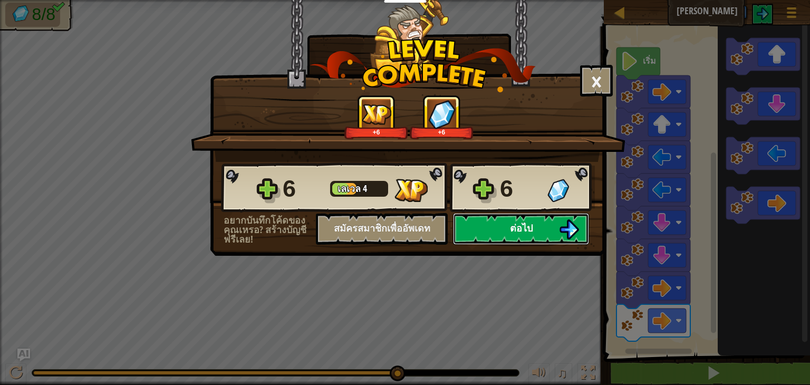
click at [542, 227] on button "ต่อไป" at bounding box center [521, 229] width 136 height 32
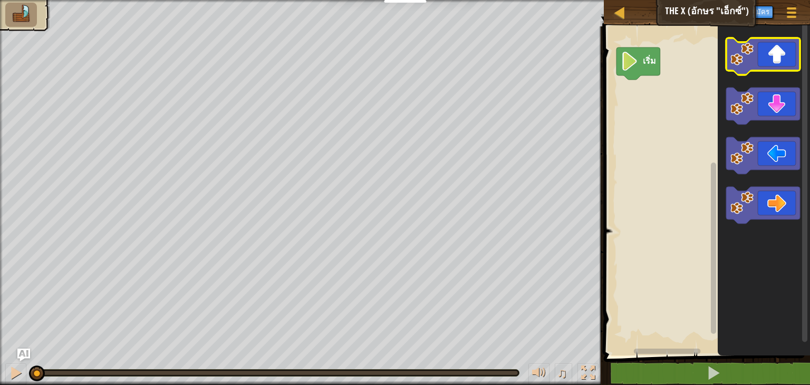
click at [778, 53] on icon "พื้นที่ทำงาน Blockly" at bounding box center [763, 56] width 74 height 37
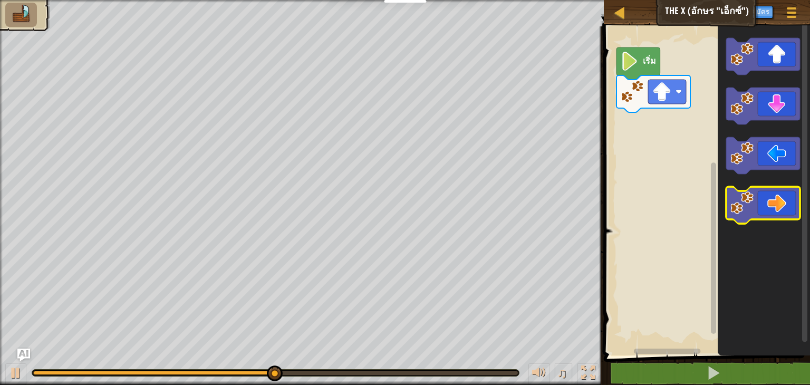
click at [772, 190] on icon "พื้นที่ทำงาน Blockly" at bounding box center [763, 205] width 74 height 37
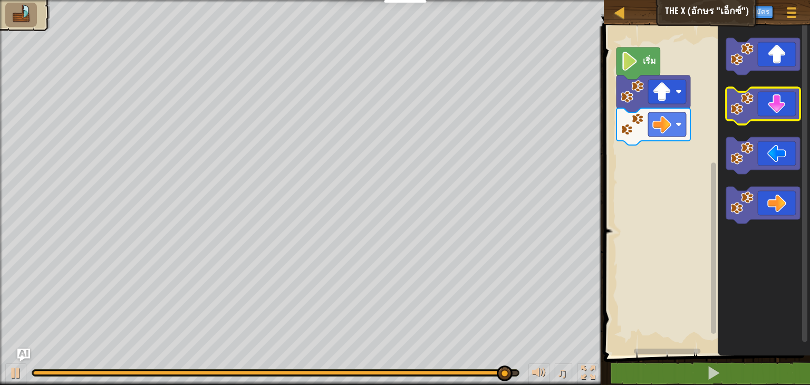
click at [765, 109] on icon "พื้นที่ทำงาน Blockly" at bounding box center [763, 105] width 74 height 37
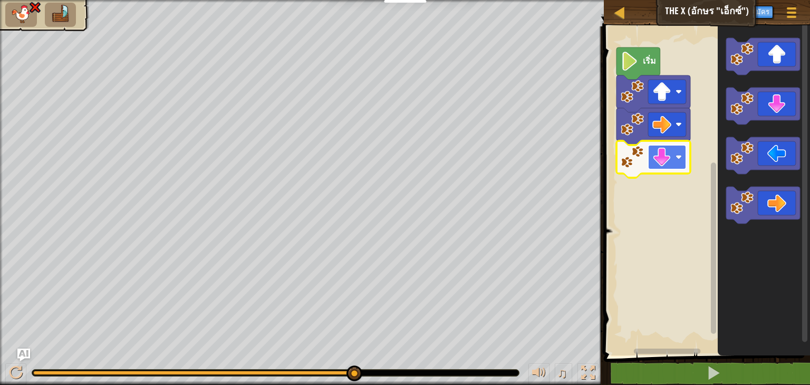
click at [680, 157] on image "พื้นที่ทำงาน Blockly" at bounding box center [678, 157] width 6 height 6
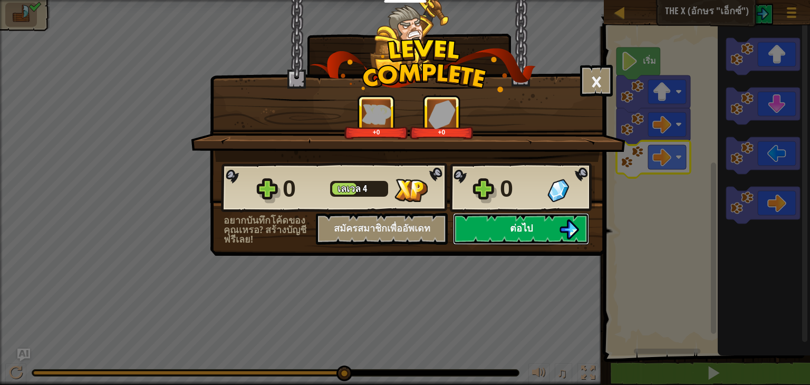
click at [540, 240] on button "ต่อไป" at bounding box center [521, 229] width 136 height 32
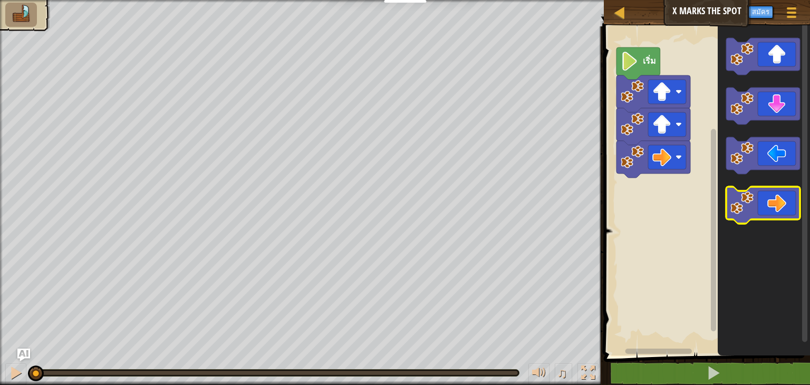
click at [773, 189] on icon "พื้นที่ทำงาน Blockly" at bounding box center [763, 205] width 74 height 37
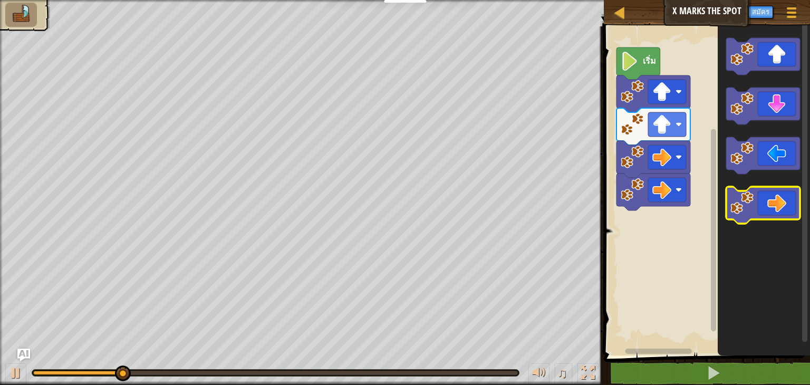
click at [773, 189] on icon "พื้นที่ทำงาน Blockly" at bounding box center [763, 205] width 74 height 37
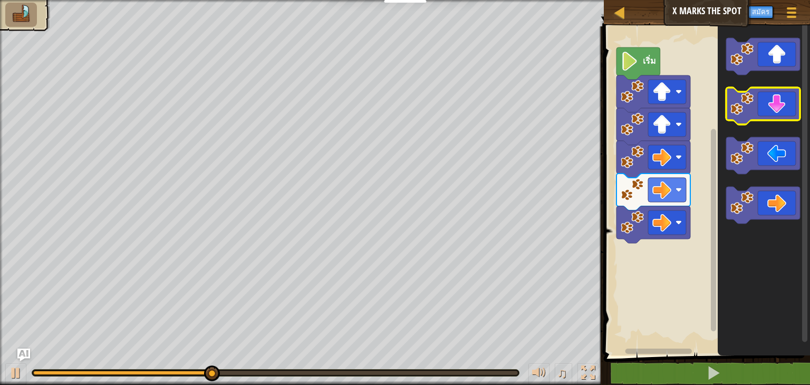
click at [774, 99] on icon "พื้นที่ทำงาน Blockly" at bounding box center [763, 105] width 74 height 37
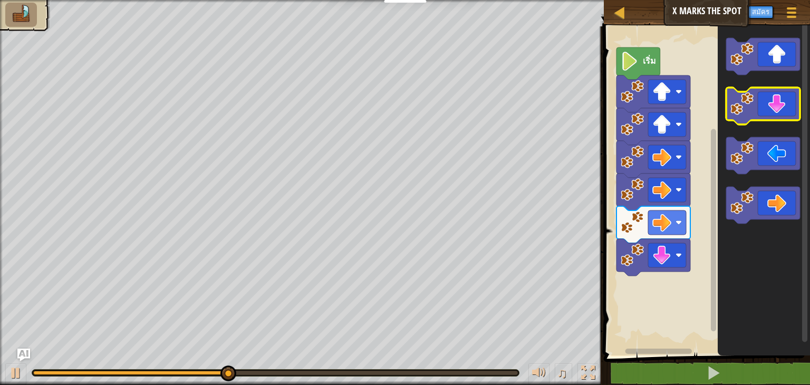
click at [774, 99] on icon "พื้นที่ทำงาน Blockly" at bounding box center [763, 105] width 74 height 37
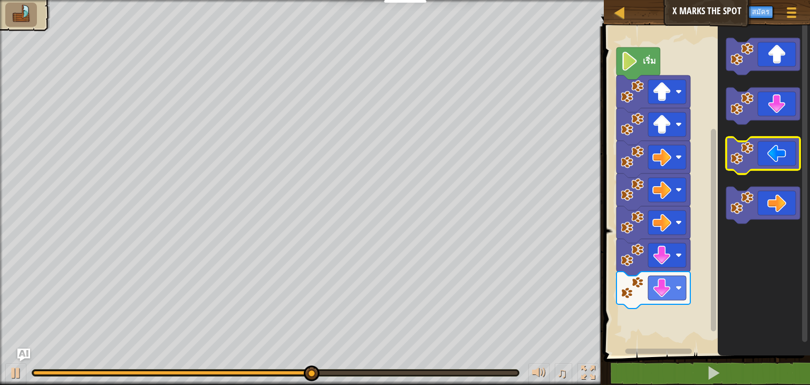
click at [763, 145] on icon "พื้นที่ทำงาน Blockly" at bounding box center [763, 155] width 74 height 37
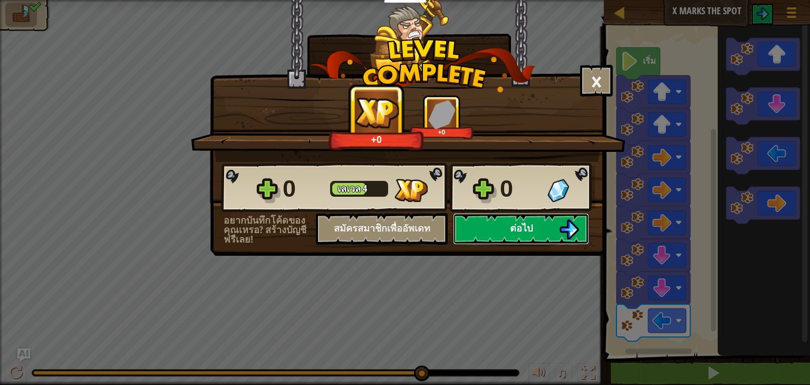
click at [563, 232] on img at bounding box center [569, 229] width 20 height 20
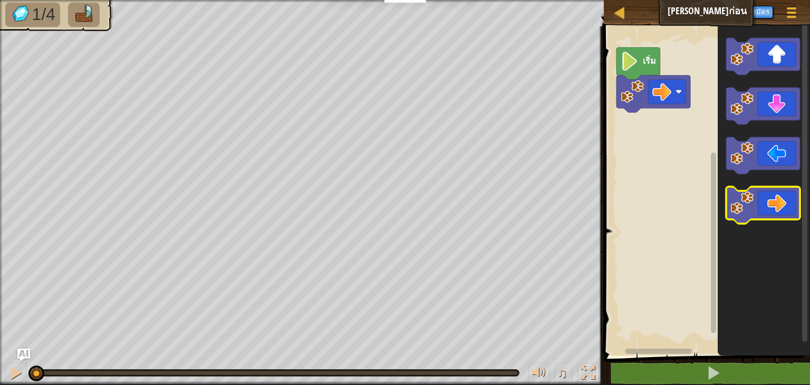
click at [763, 203] on icon "พื้นที่ทำงาน Blockly" at bounding box center [763, 205] width 74 height 37
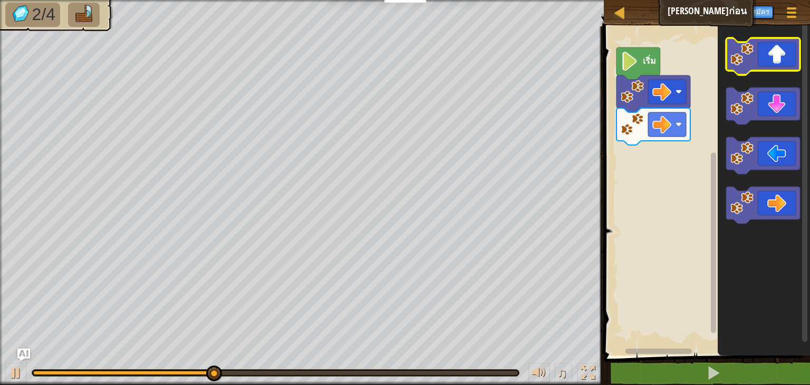
click at [786, 62] on icon "พื้นที่ทำงาน Blockly" at bounding box center [763, 56] width 74 height 37
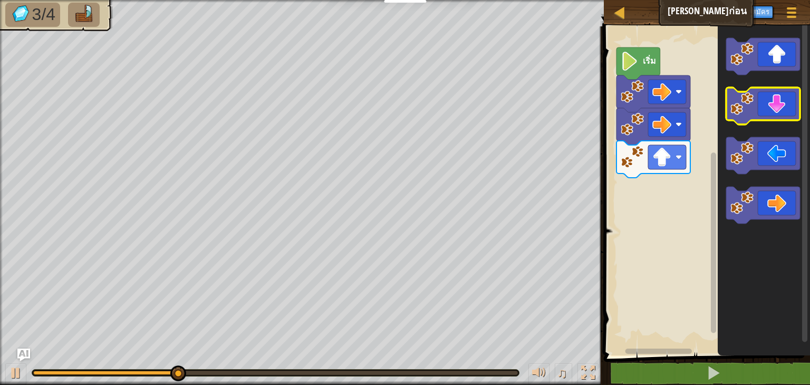
click at [777, 118] on icon "พื้นที่ทำงาน Blockly" at bounding box center [763, 105] width 74 height 37
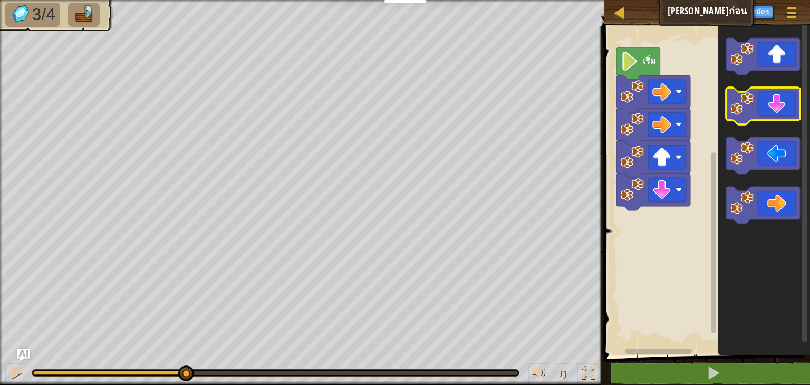
click at [777, 118] on icon "พื้นที่ทำงาน Blockly" at bounding box center [763, 105] width 74 height 37
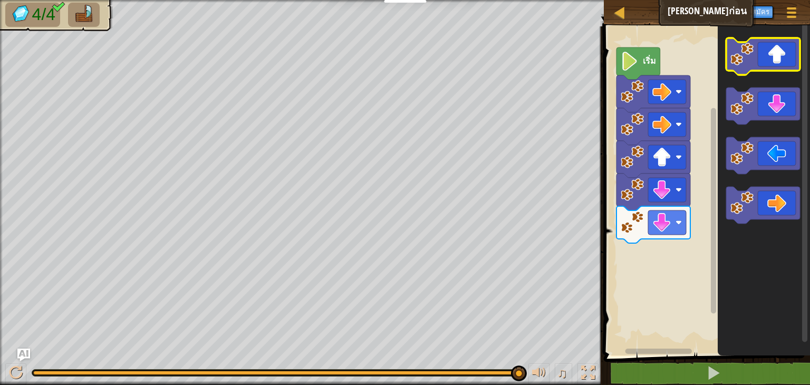
click at [782, 60] on icon "พื้นที่ทำงาน Blockly" at bounding box center [763, 56] width 74 height 37
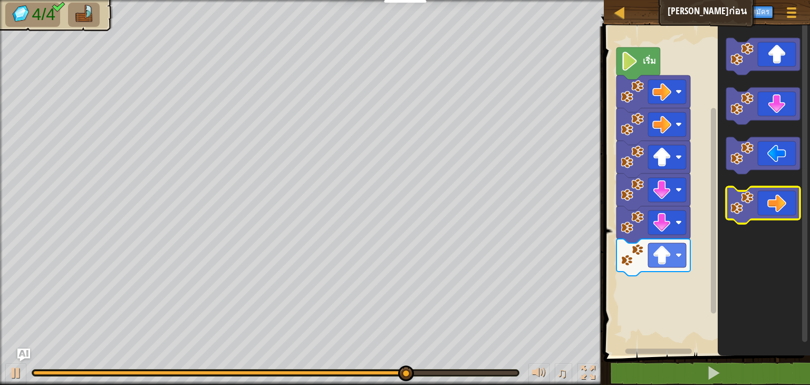
click at [754, 203] on icon "พื้นที่ทำงาน Blockly" at bounding box center [763, 205] width 74 height 37
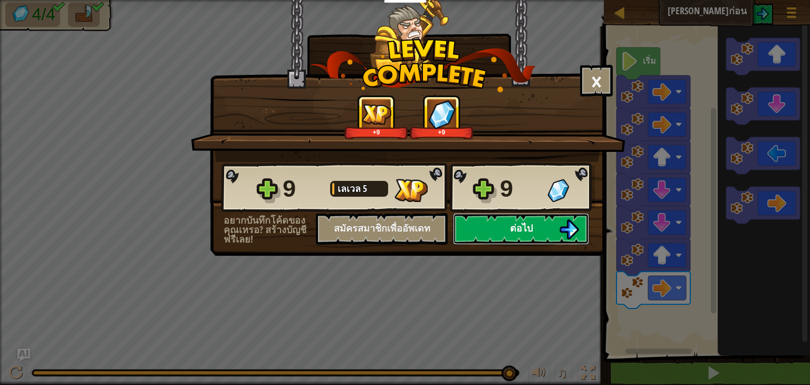
click at [558, 227] on button "ต่อไป" at bounding box center [521, 229] width 136 height 32
